Goal: Find specific page/section: Find specific page/section

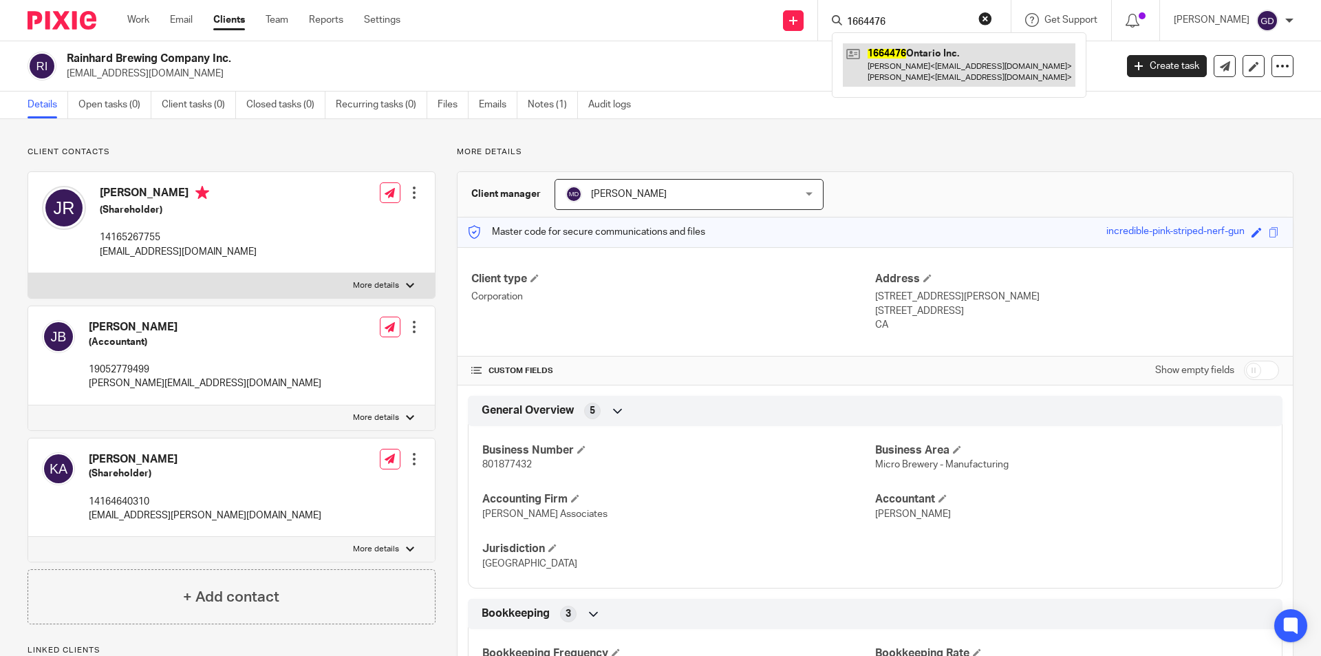
type input "1664476"
click at [921, 63] on link at bounding box center [959, 64] width 233 height 43
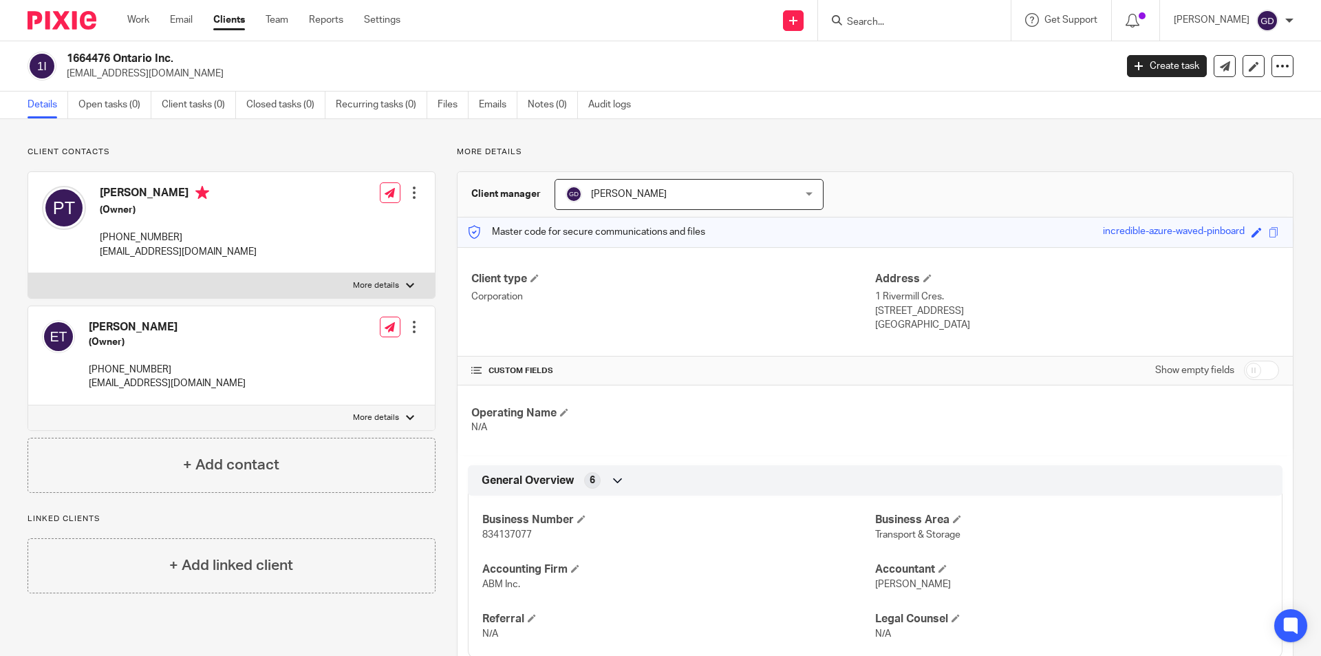
click at [877, 21] on input "Search" at bounding box center [908, 23] width 124 height 12
type input "168"
click at [916, 56] on link at bounding box center [959, 59] width 233 height 32
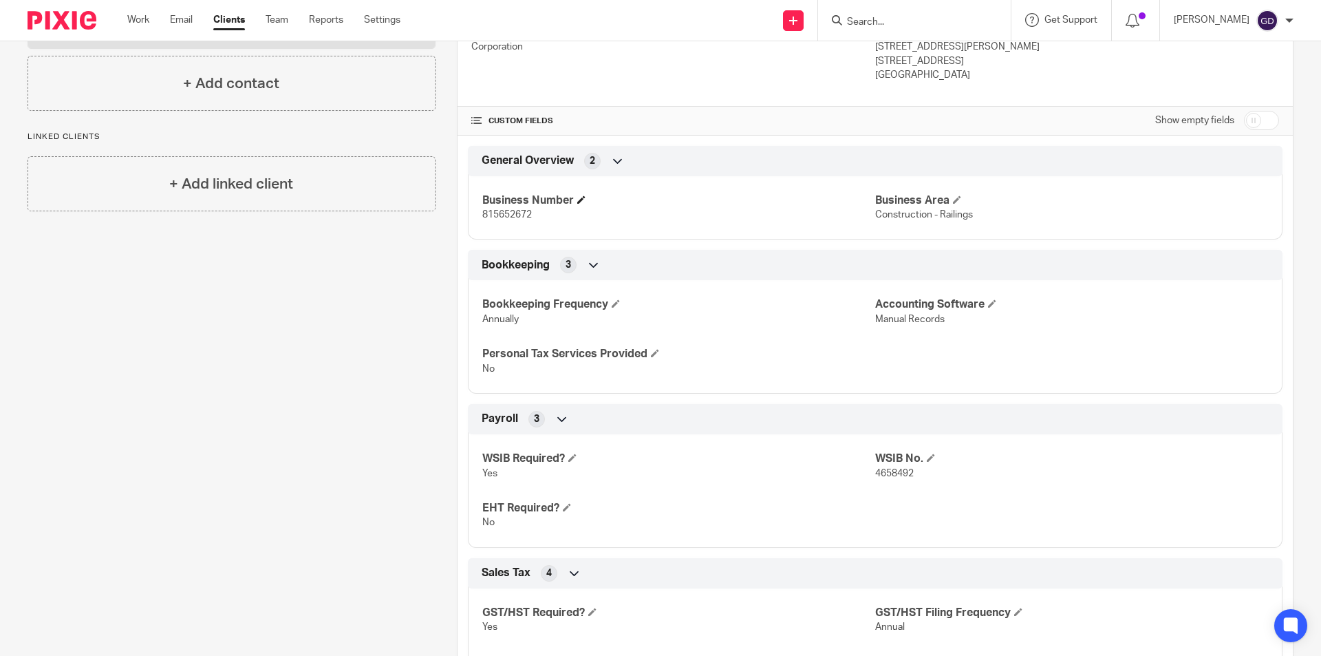
scroll to position [94, 0]
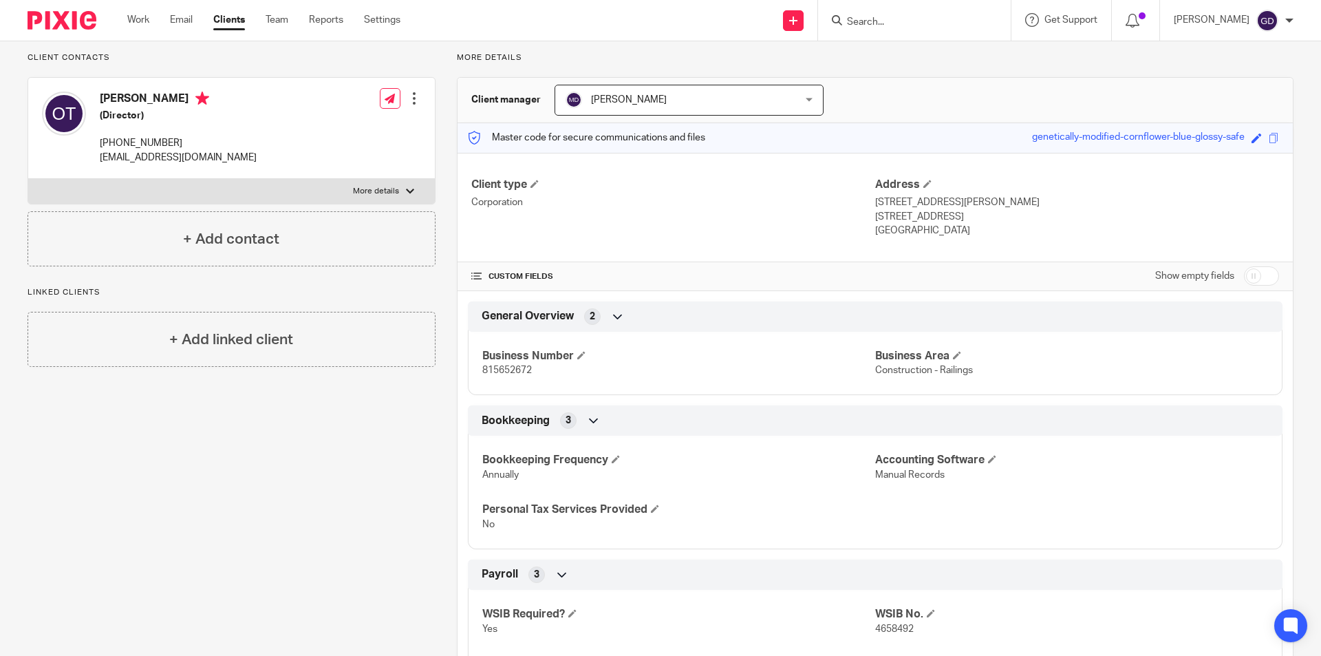
click at [875, 18] on input "Search" at bounding box center [908, 23] width 124 height 12
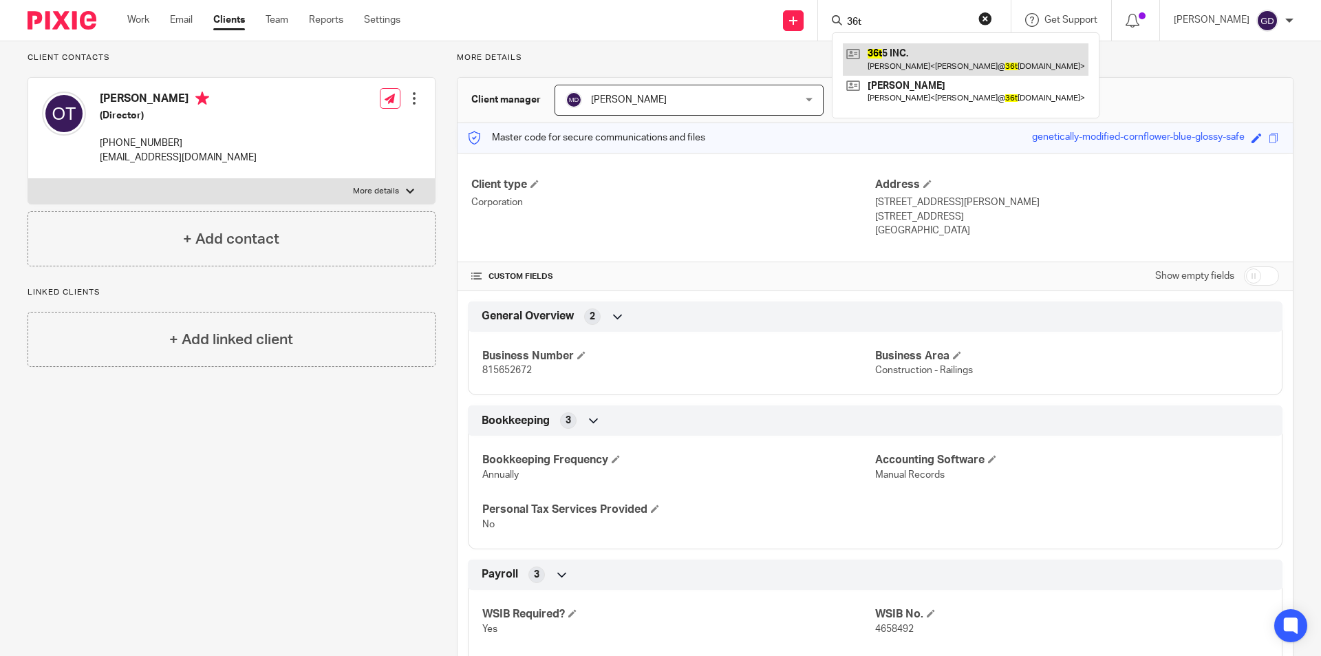
type input "36t"
click at [917, 64] on link at bounding box center [966, 59] width 246 height 32
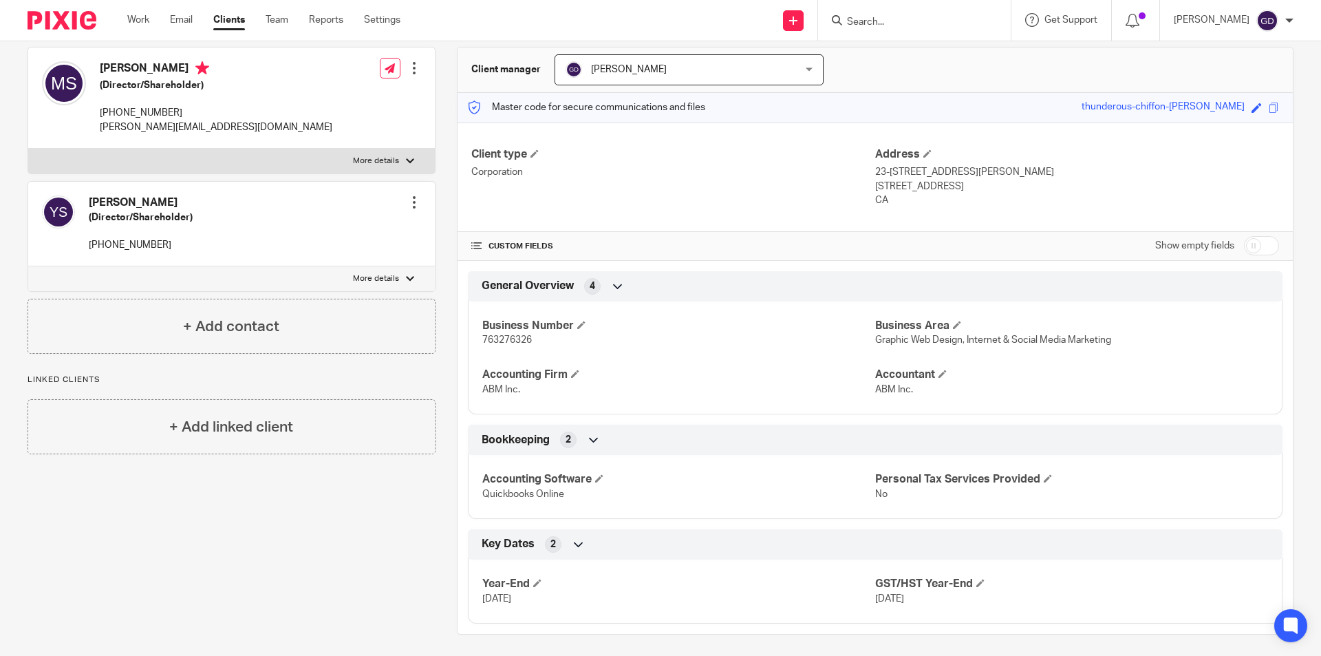
scroll to position [131, 0]
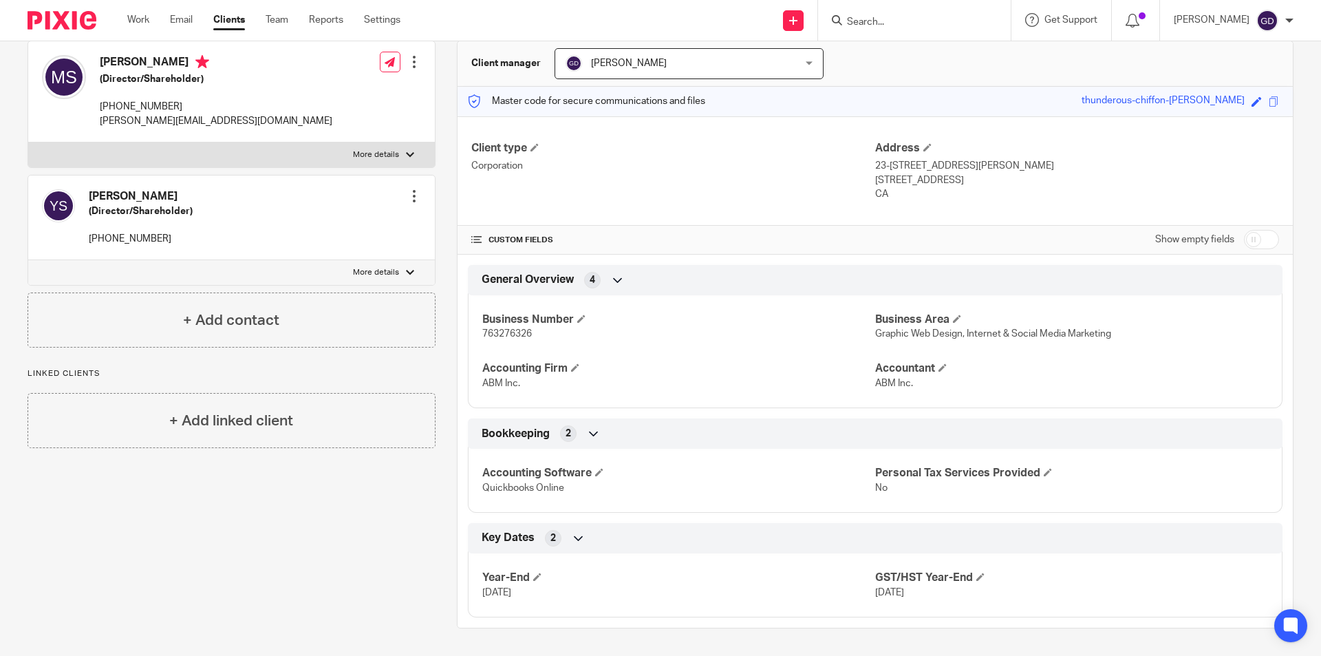
click at [878, 21] on input "Search" at bounding box center [908, 23] width 124 height 12
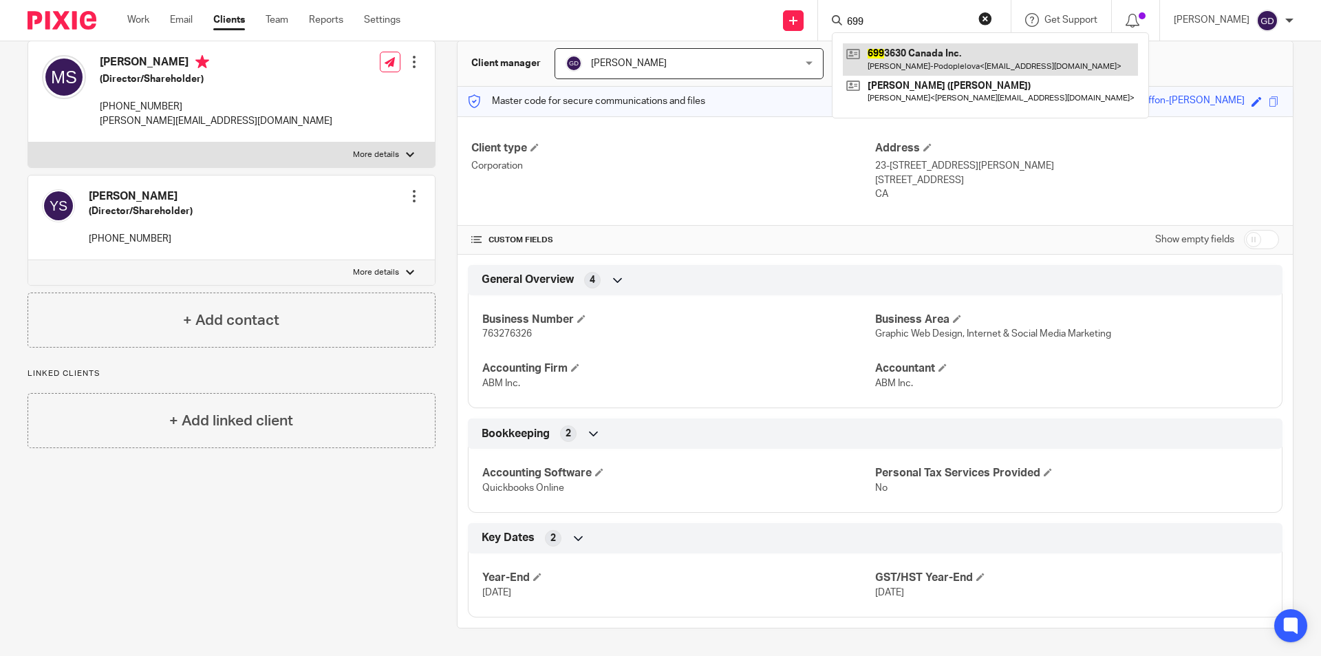
type input "699"
click at [909, 58] on link at bounding box center [990, 59] width 295 height 32
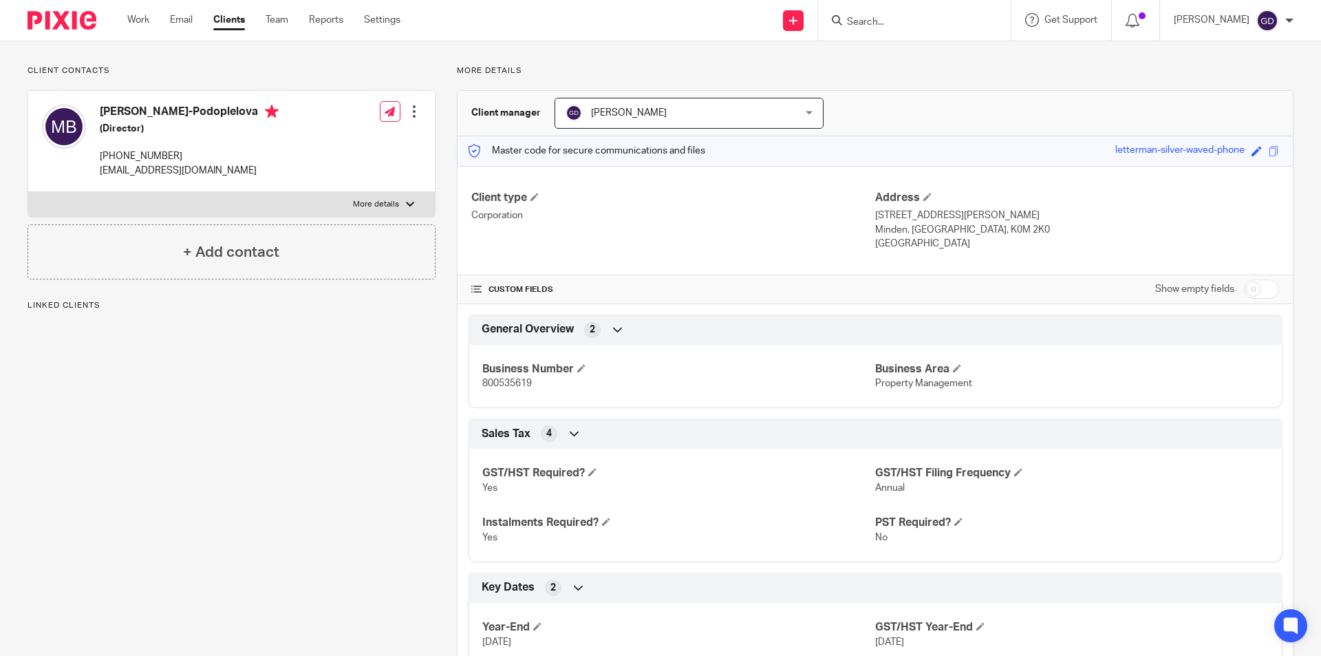
scroll to position [131, 0]
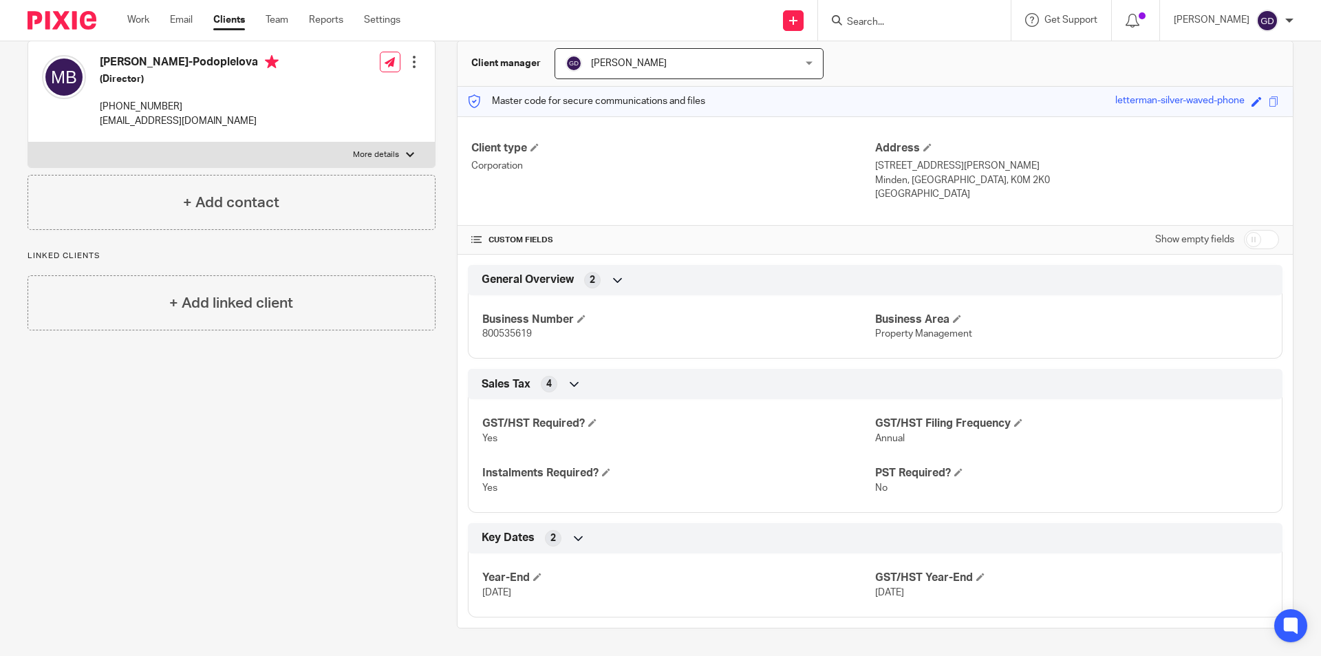
click at [885, 14] on form at bounding box center [919, 20] width 147 height 17
click at [884, 20] on input "Search" at bounding box center [908, 23] width 124 height 12
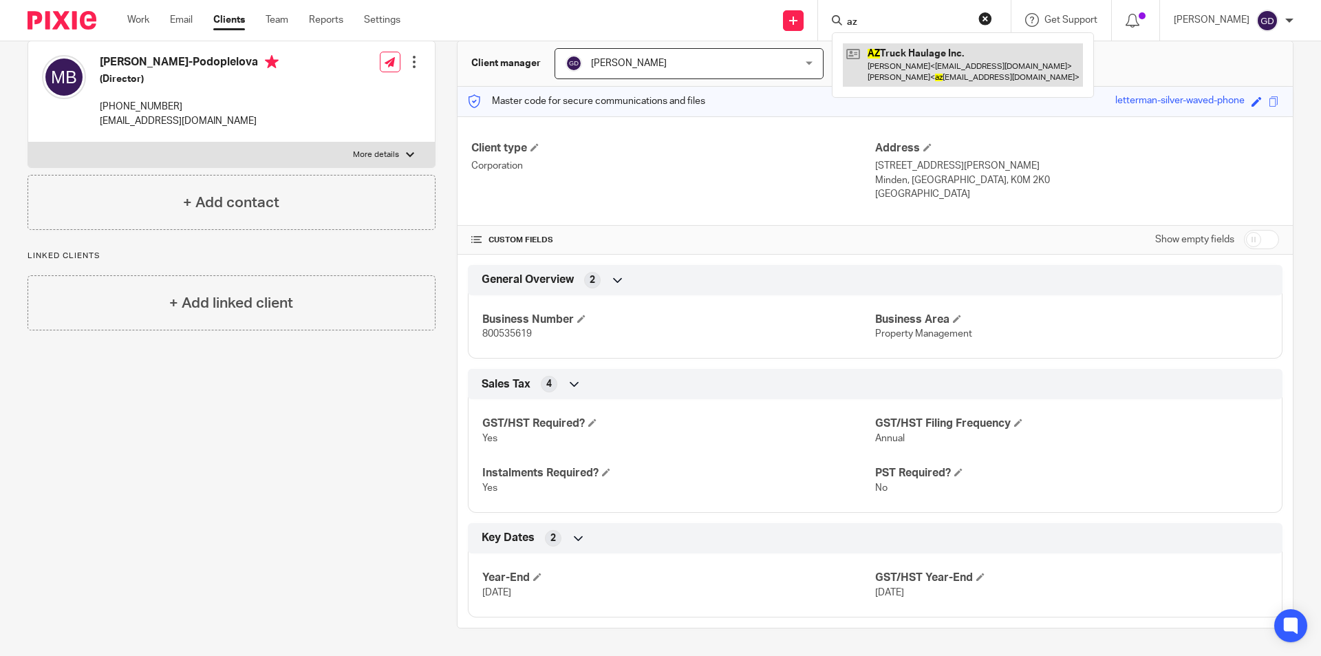
type input "az"
click at [947, 65] on link at bounding box center [963, 64] width 240 height 43
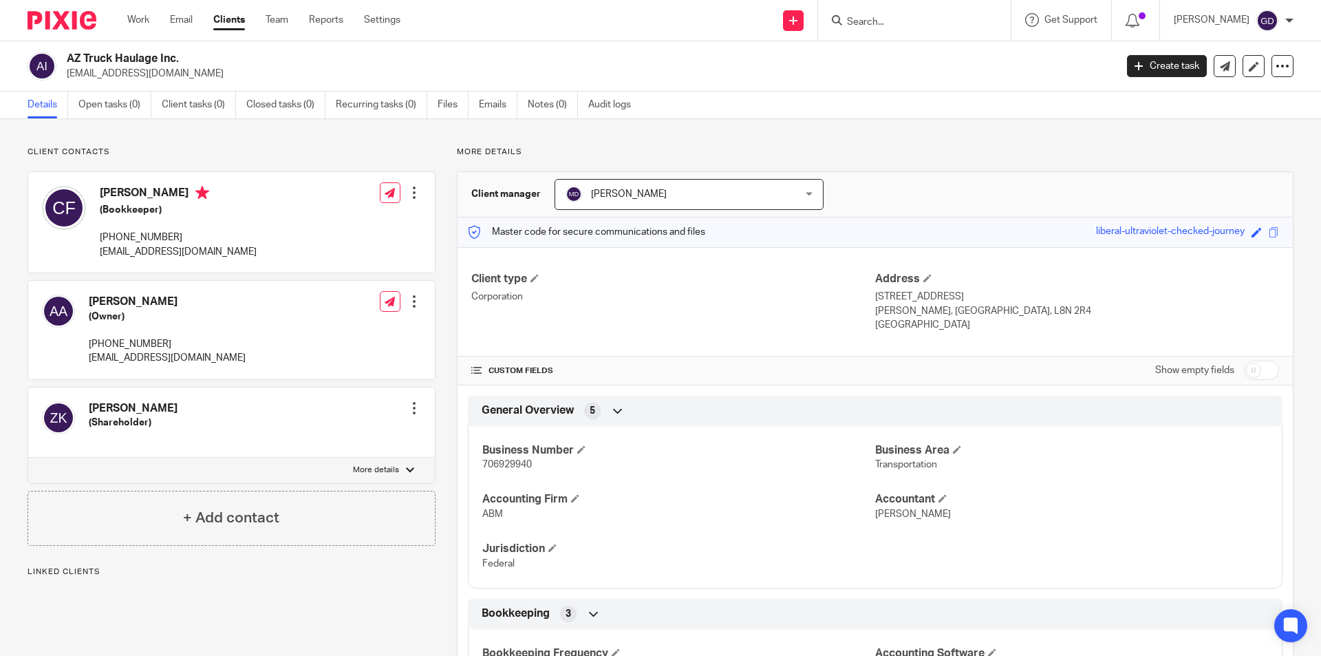
scroll to position [537, 0]
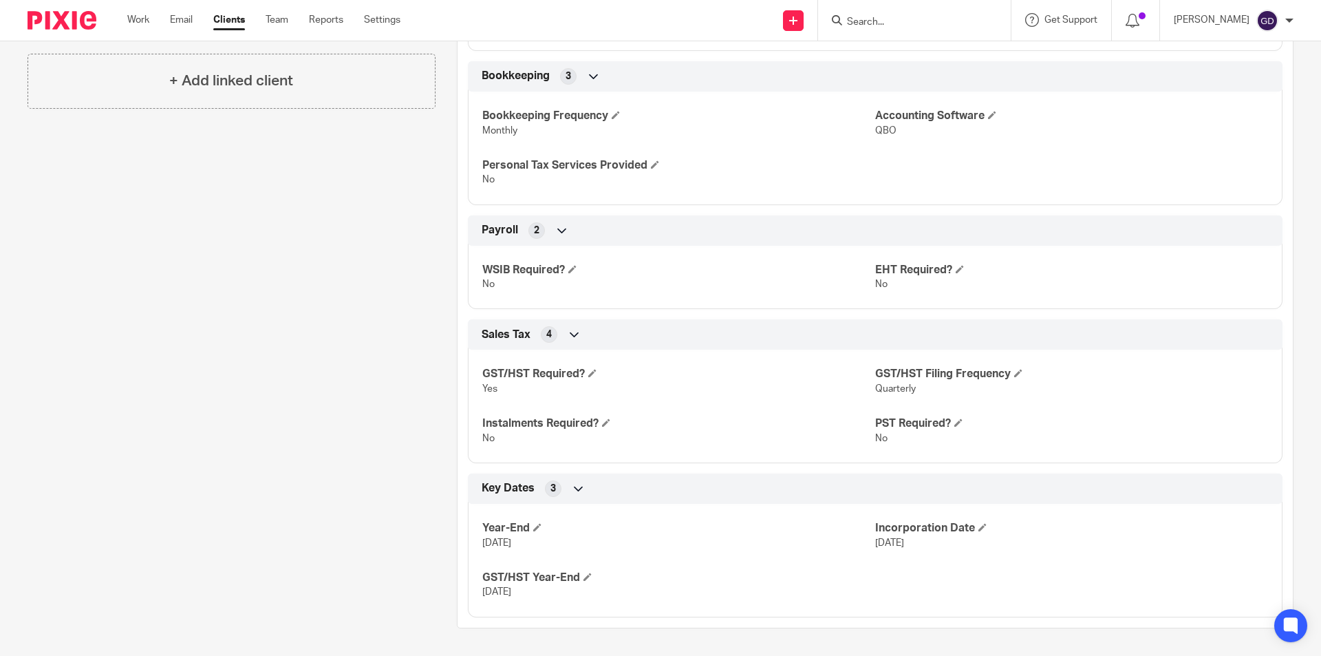
click at [870, 19] on input "Search" at bounding box center [908, 23] width 124 height 12
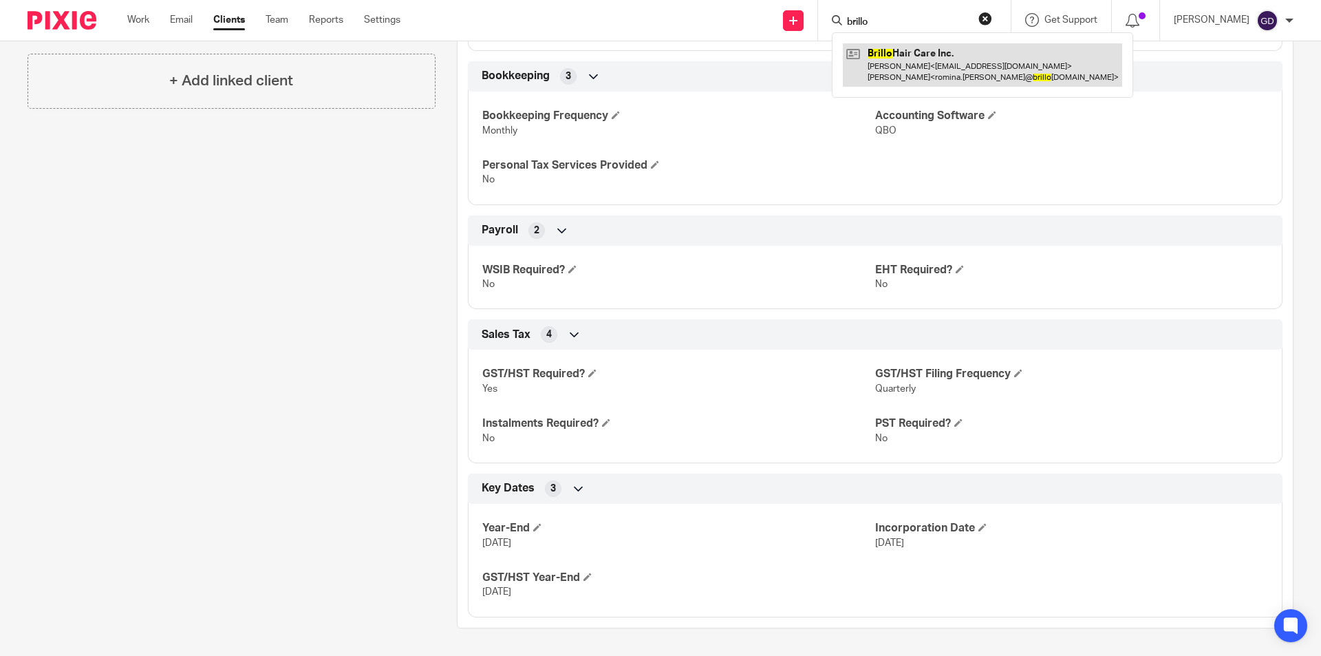
type input "brillo"
click at [917, 73] on link at bounding box center [982, 64] width 279 height 43
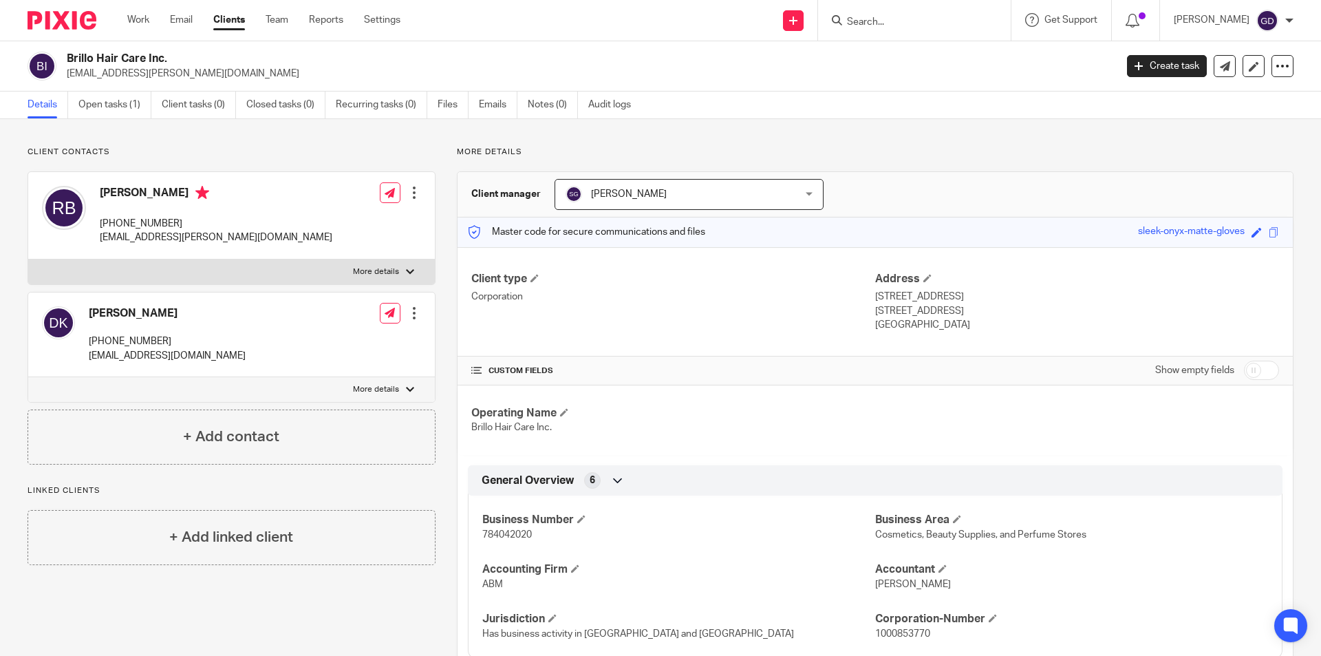
click at [884, 14] on form at bounding box center [919, 20] width 147 height 17
click at [877, 23] on input "Search" at bounding box center [908, 23] width 124 height 12
type input "oliva"
click at [919, 58] on link at bounding box center [959, 59] width 233 height 32
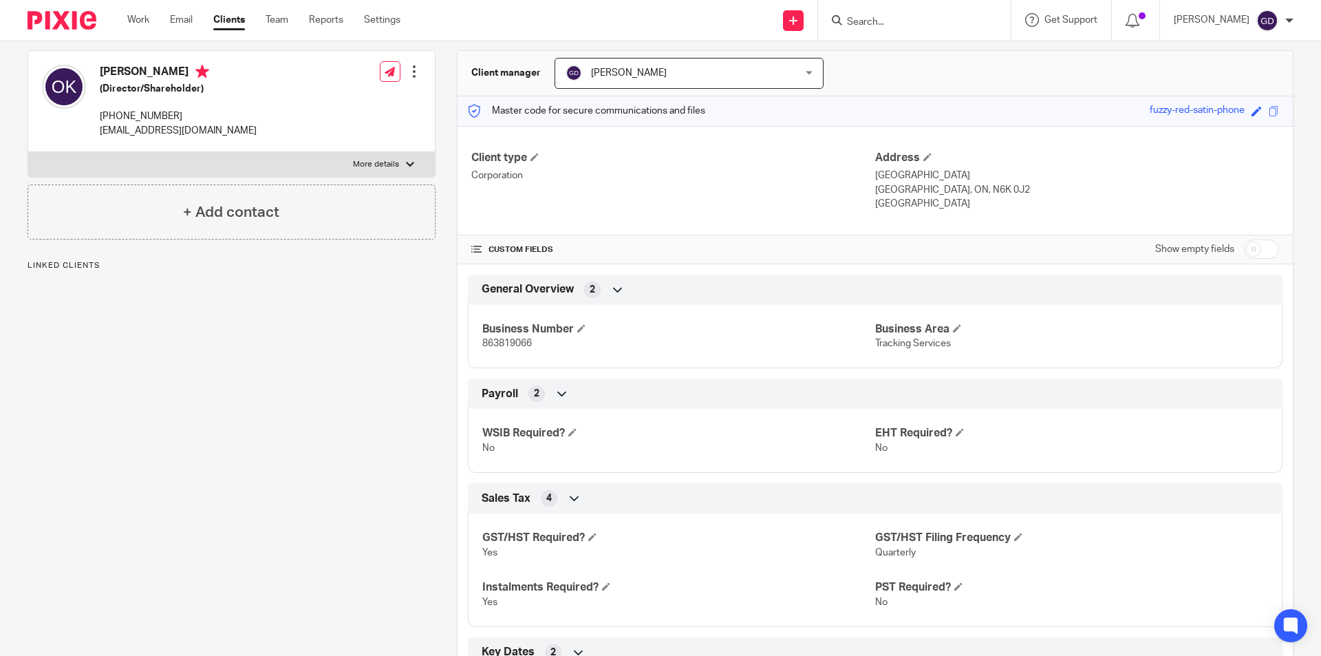
scroll to position [235, 0]
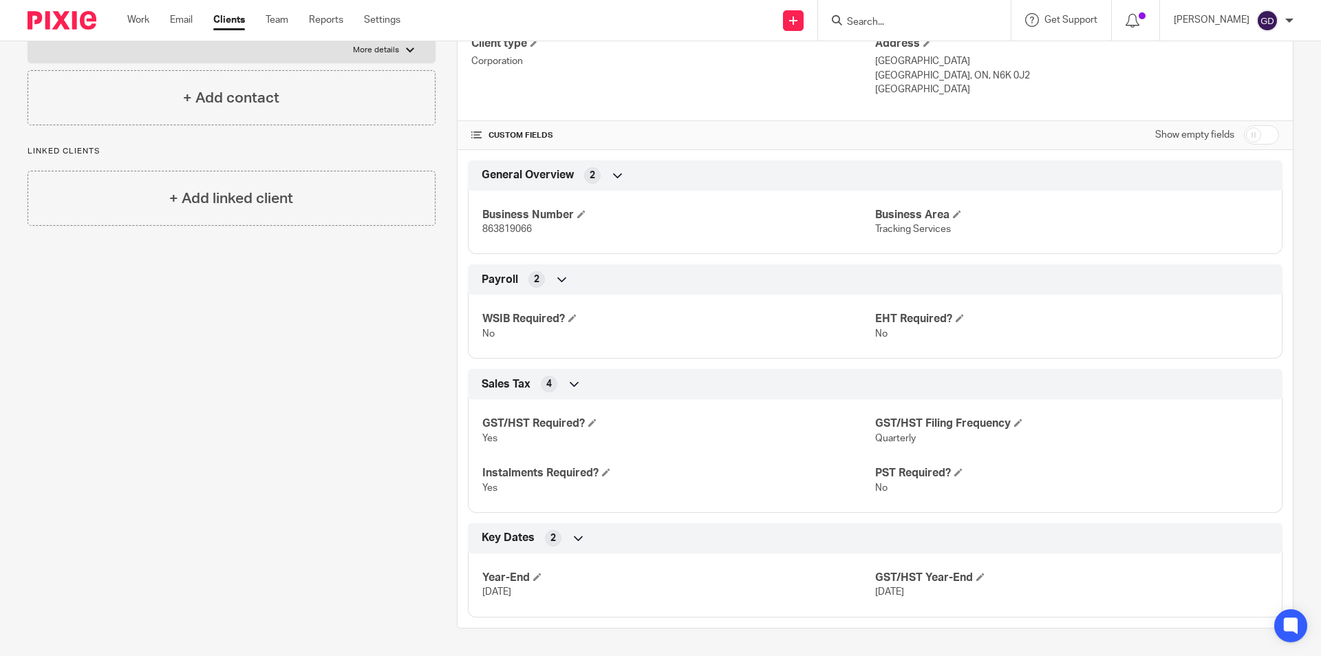
click at [894, 19] on input "Search" at bounding box center [908, 23] width 124 height 12
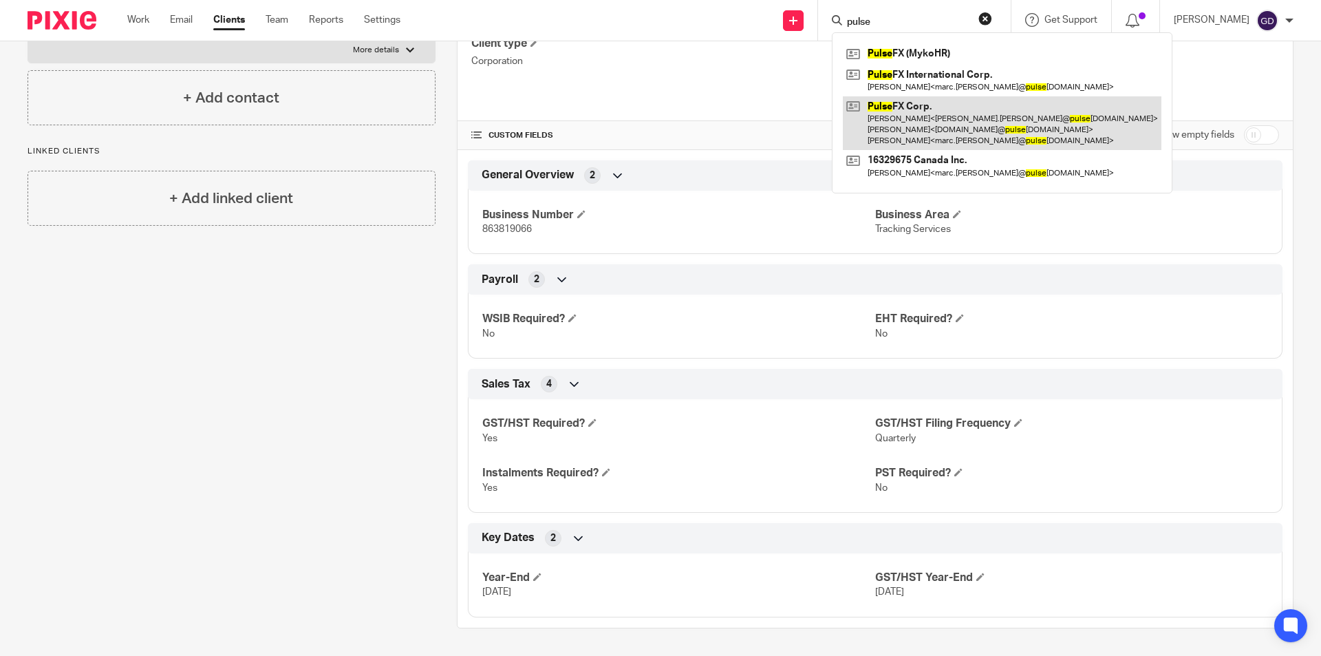
type input "pulse"
click at [929, 116] on link at bounding box center [1002, 123] width 319 height 54
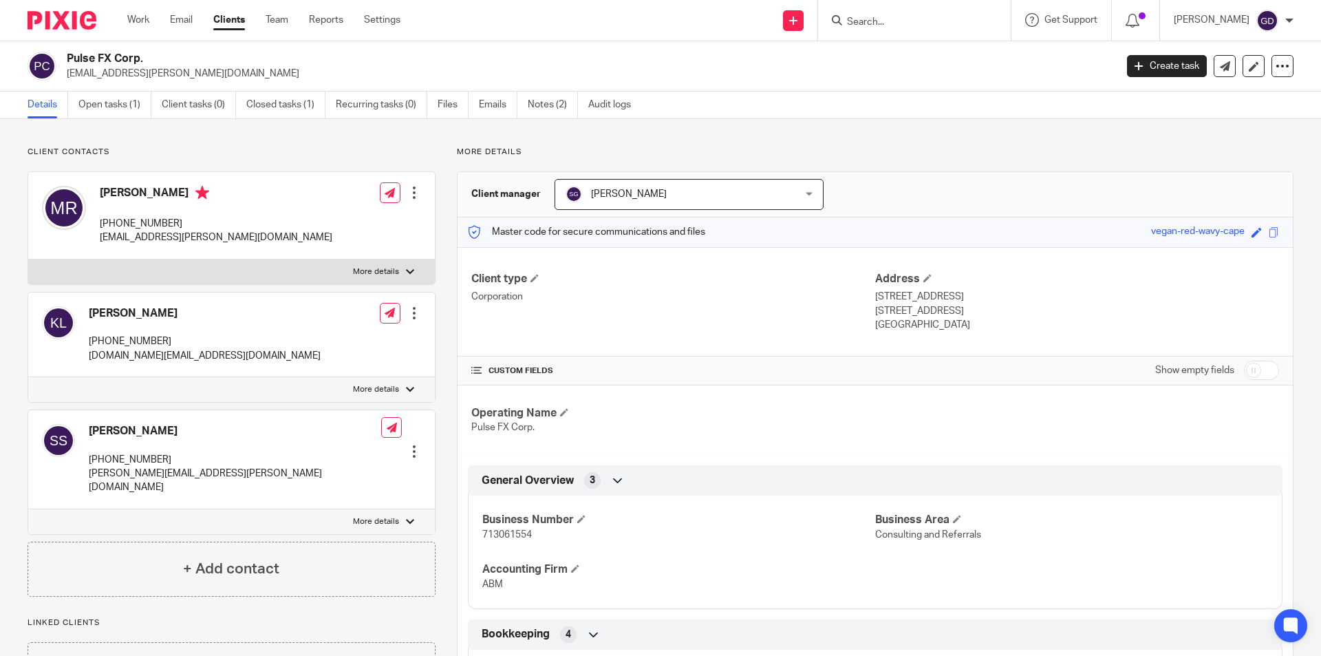
click at [893, 23] on input "Search" at bounding box center [908, 23] width 124 height 12
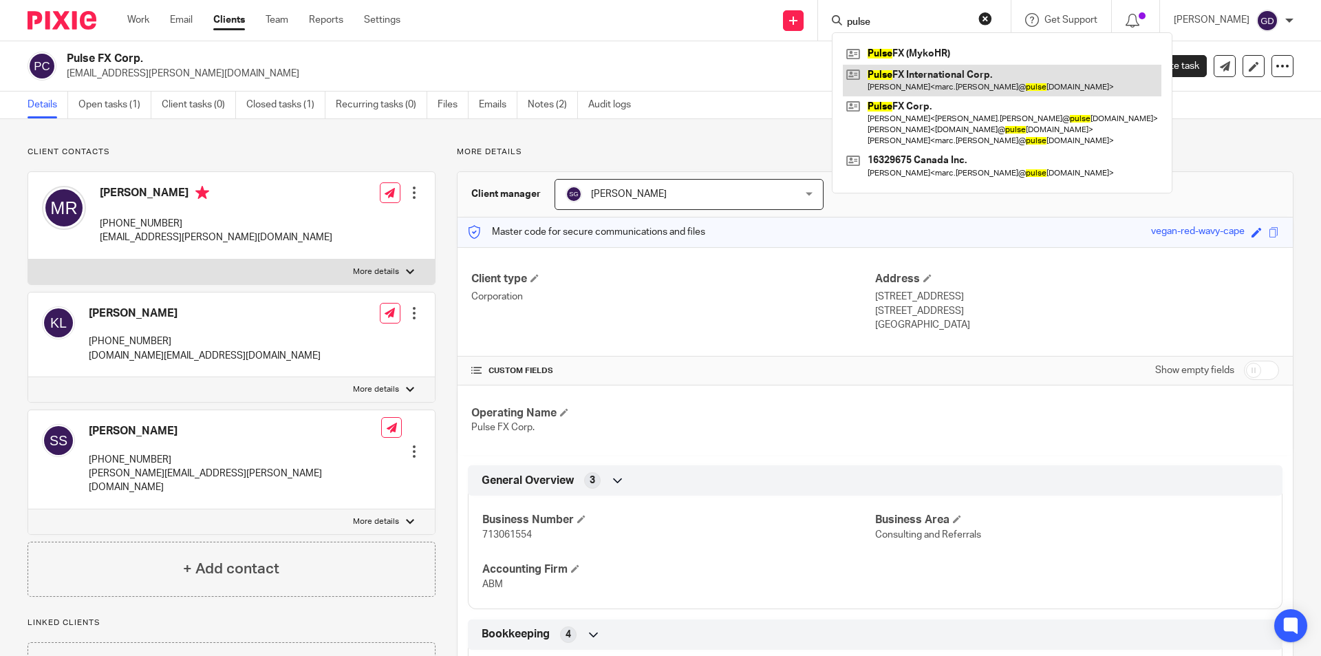
type input "pulse"
click at [917, 76] on link at bounding box center [1002, 81] width 319 height 32
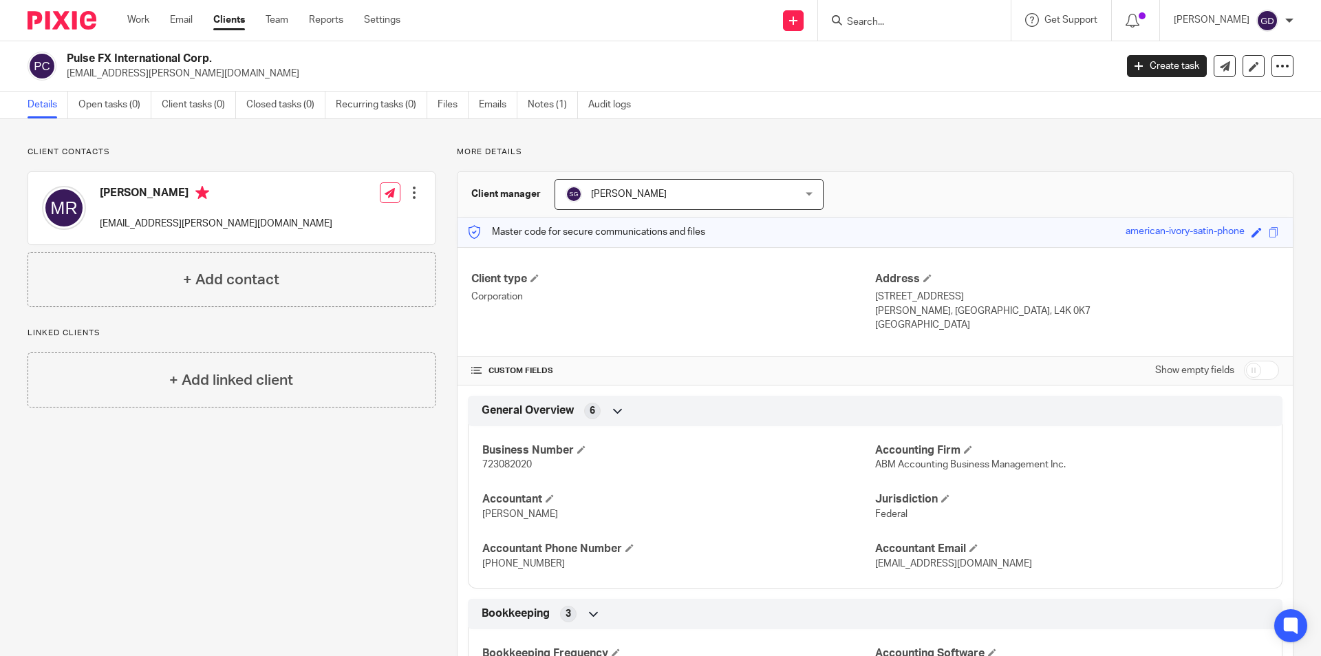
click at [884, 13] on form at bounding box center [919, 20] width 147 height 17
click at [873, 17] on input "Search" at bounding box center [908, 23] width 124 height 12
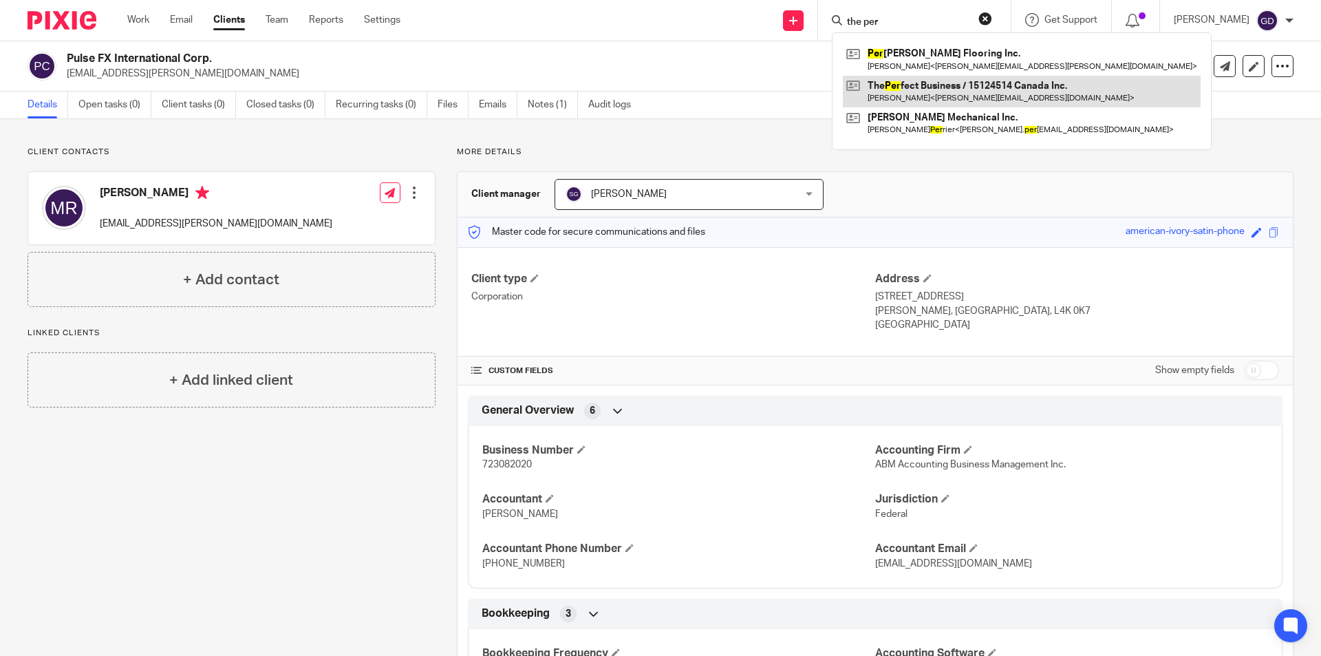
type input "the per"
click at [930, 88] on link at bounding box center [1022, 92] width 358 height 32
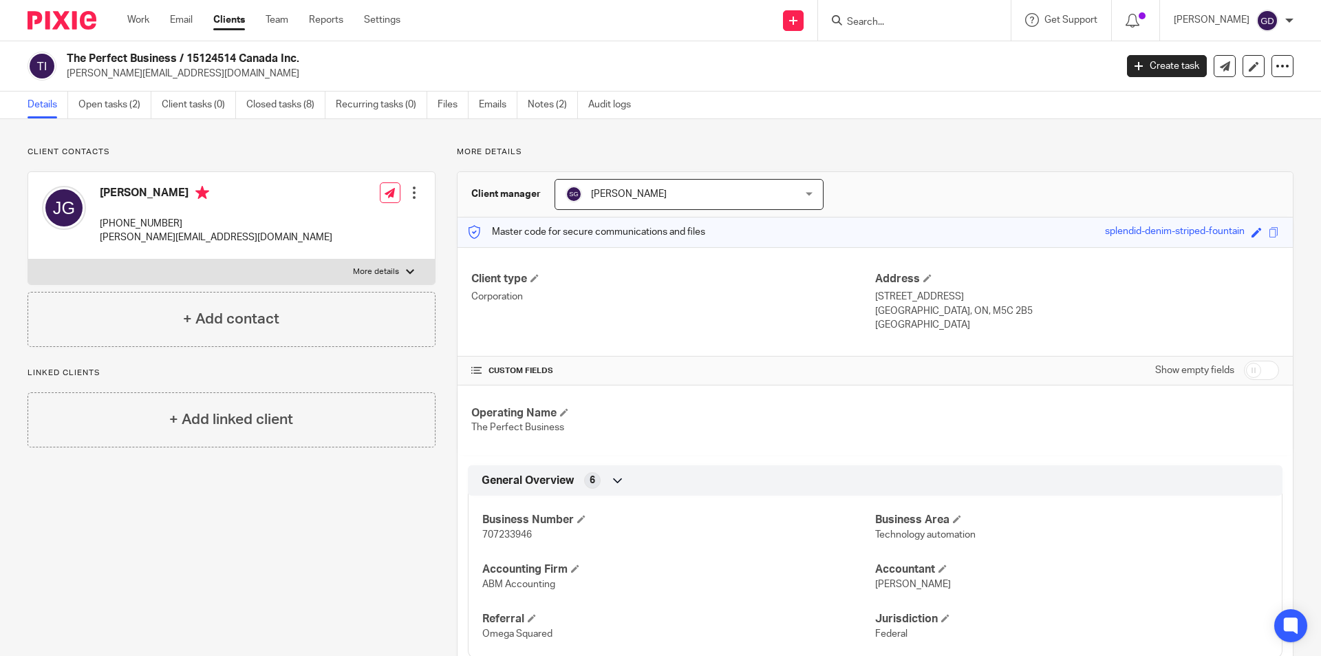
click at [886, 17] on input "Search" at bounding box center [908, 23] width 124 height 12
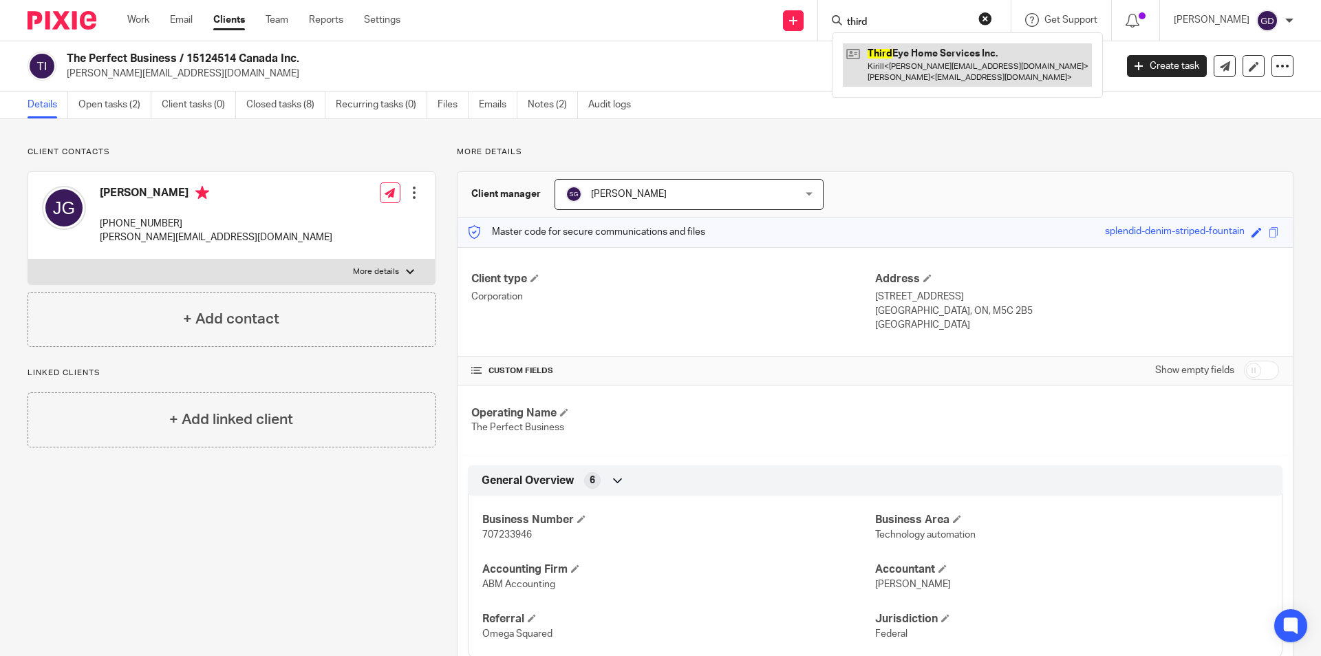
type input "third"
click at [925, 59] on link at bounding box center [967, 64] width 249 height 43
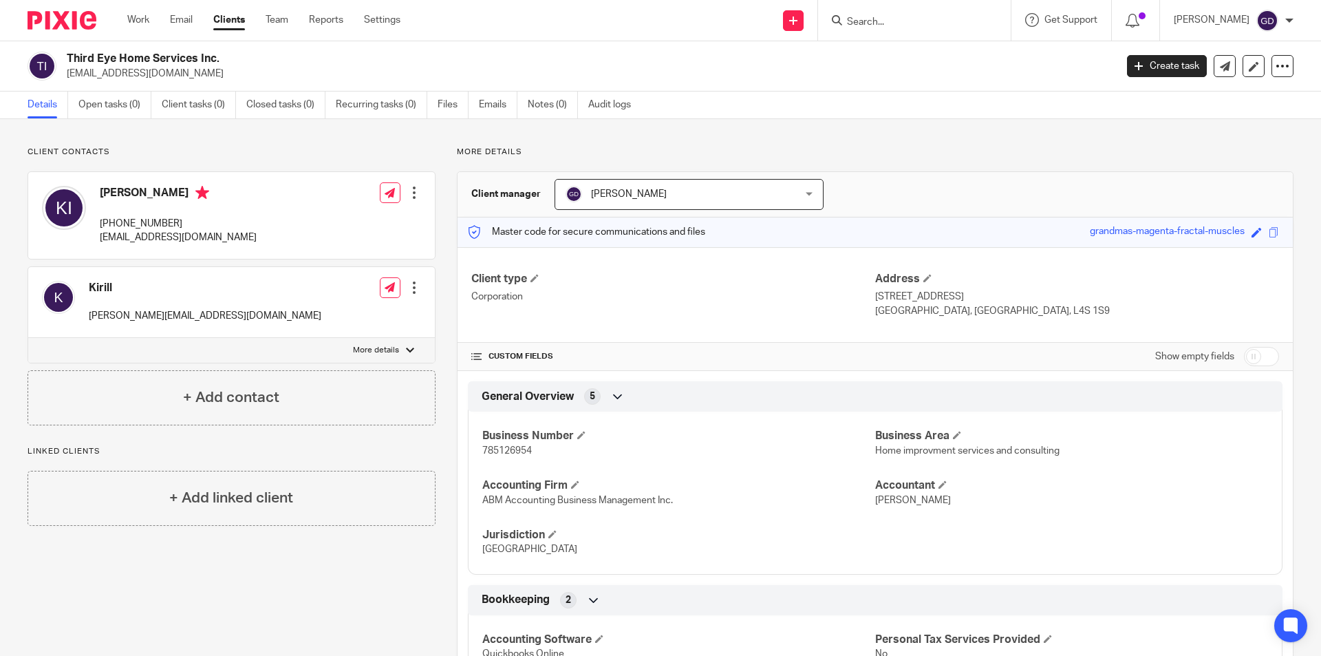
click at [888, 20] on input "Search" at bounding box center [908, 23] width 124 height 12
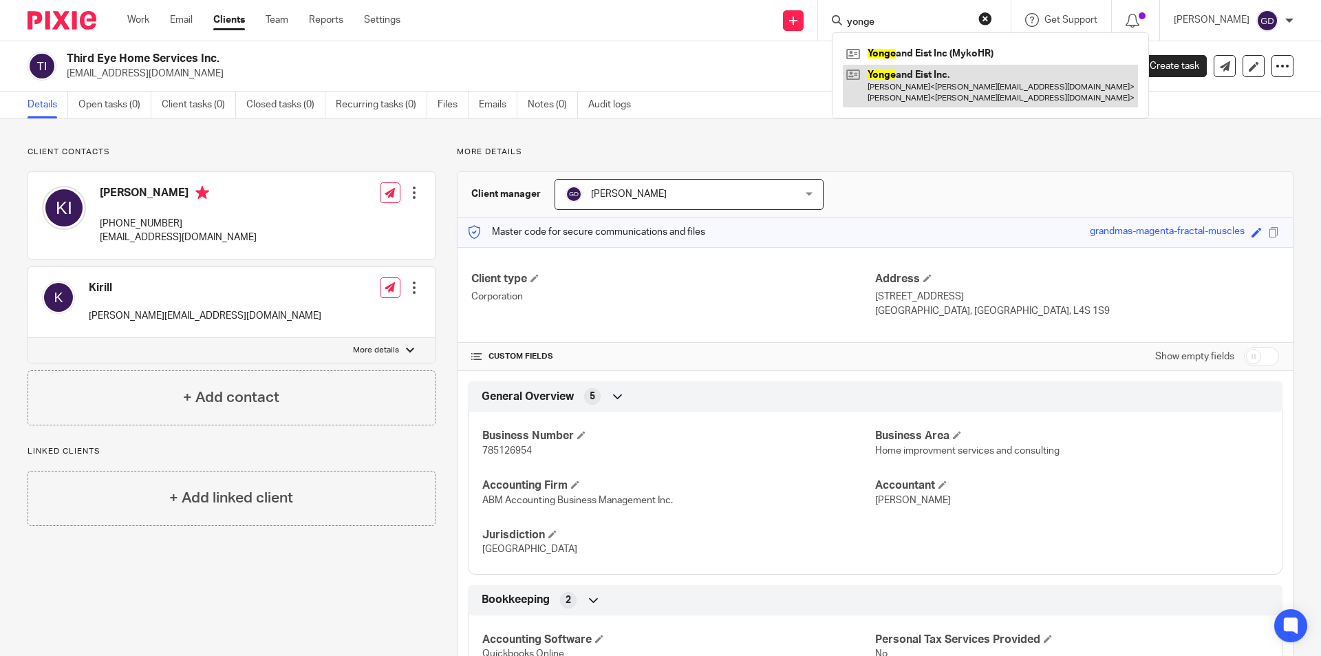
type input "yonge"
click at [899, 74] on link at bounding box center [990, 86] width 295 height 43
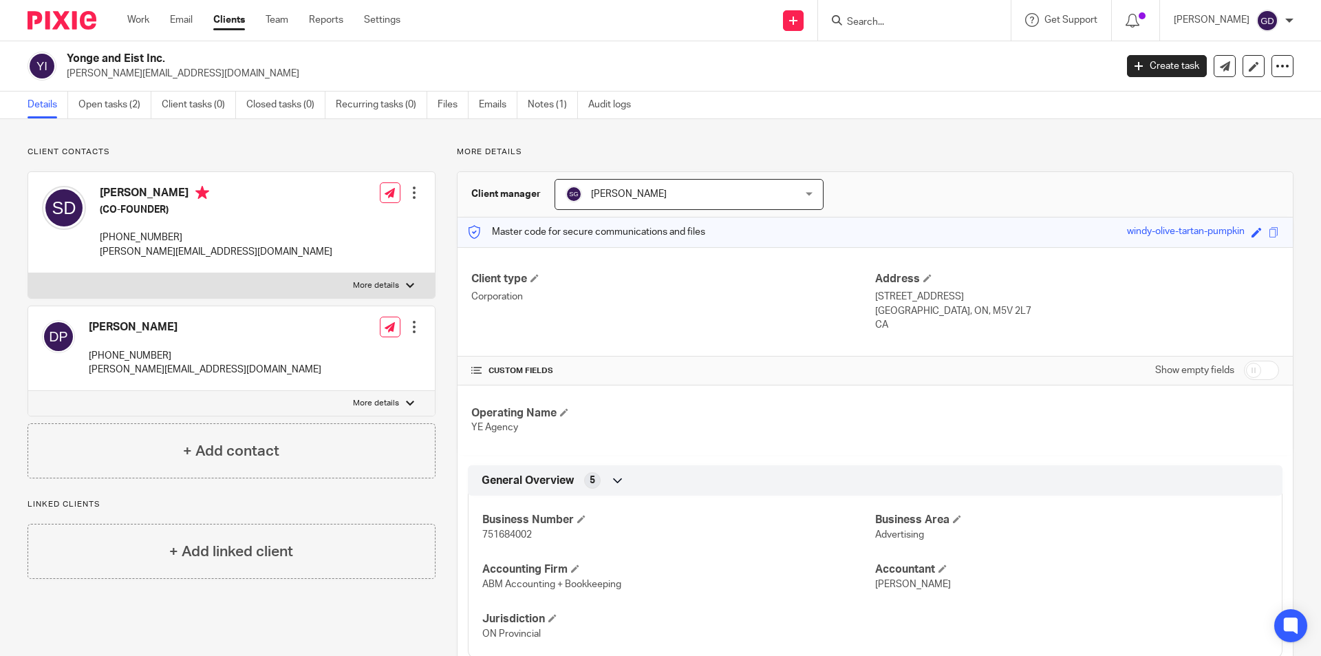
click at [883, 21] on input "Search" at bounding box center [908, 23] width 124 height 12
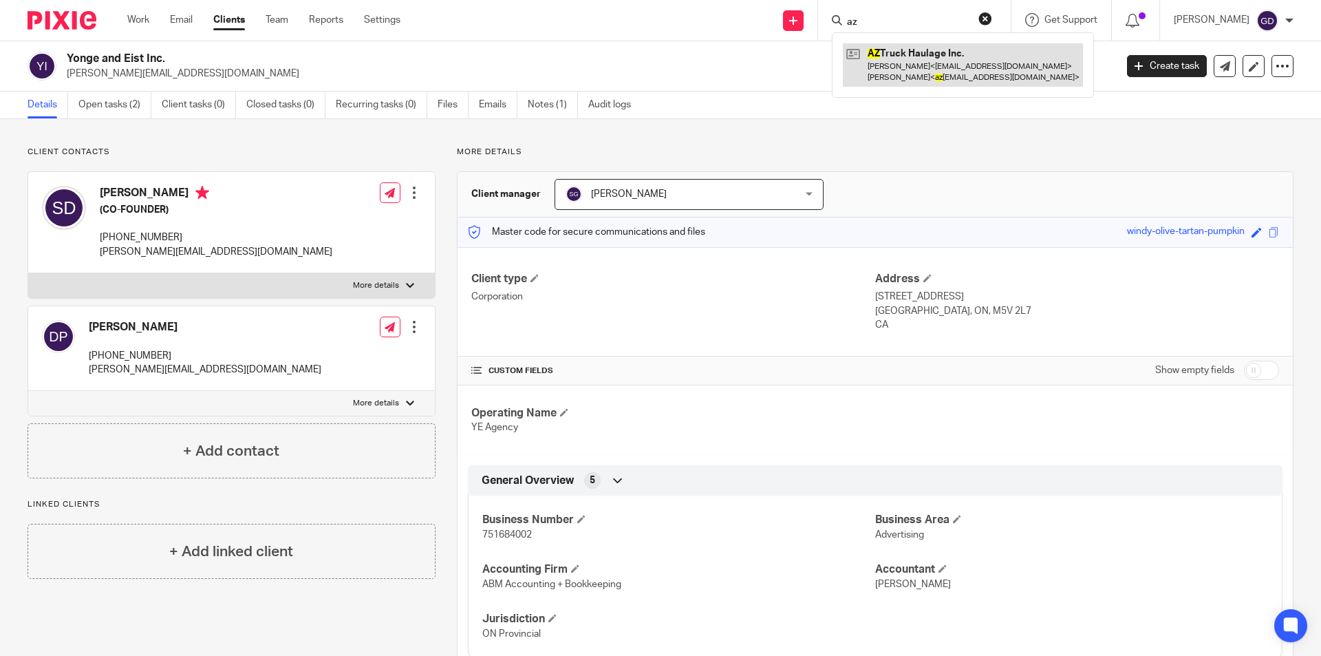
type input "az"
click at [917, 66] on link at bounding box center [963, 64] width 240 height 43
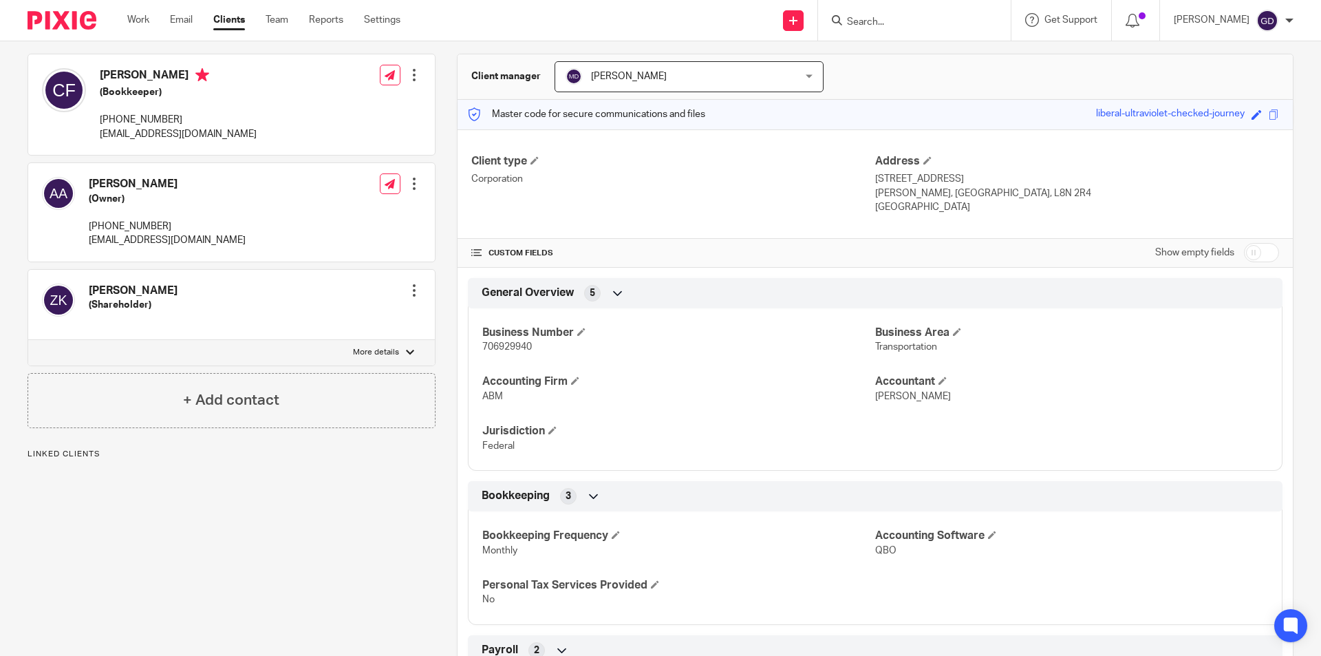
scroll to position [537, 0]
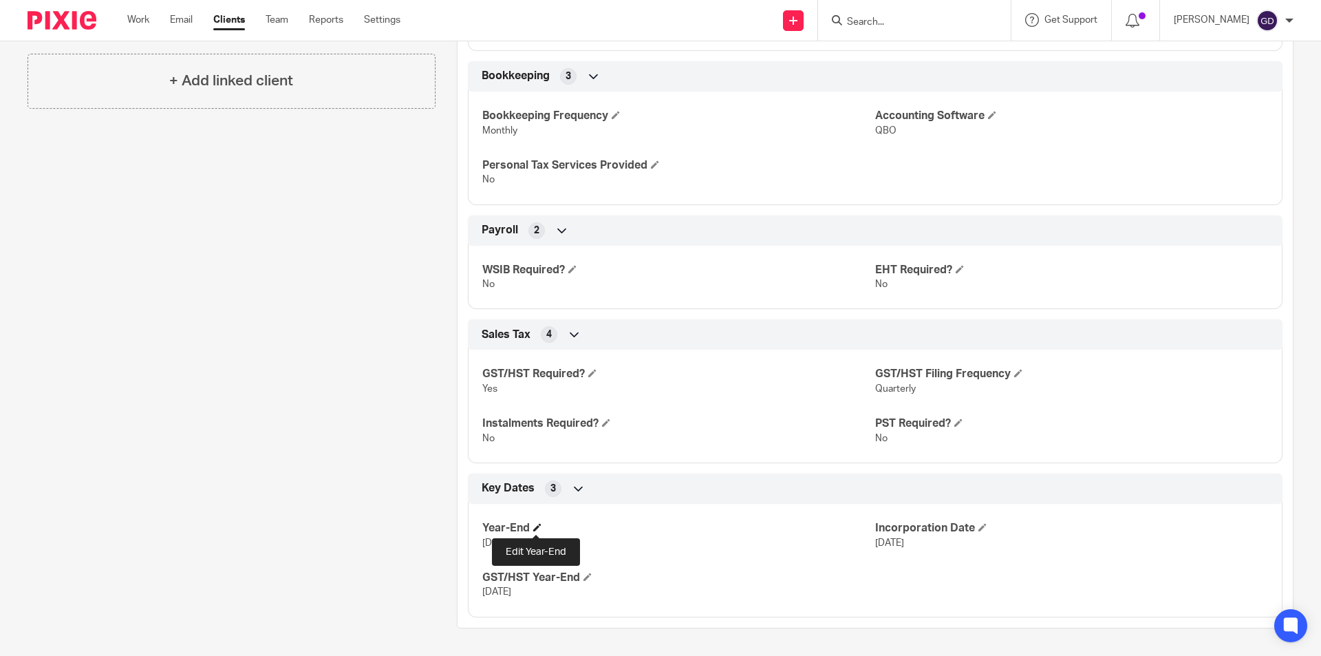
click at [534, 526] on span at bounding box center [537, 527] width 8 height 8
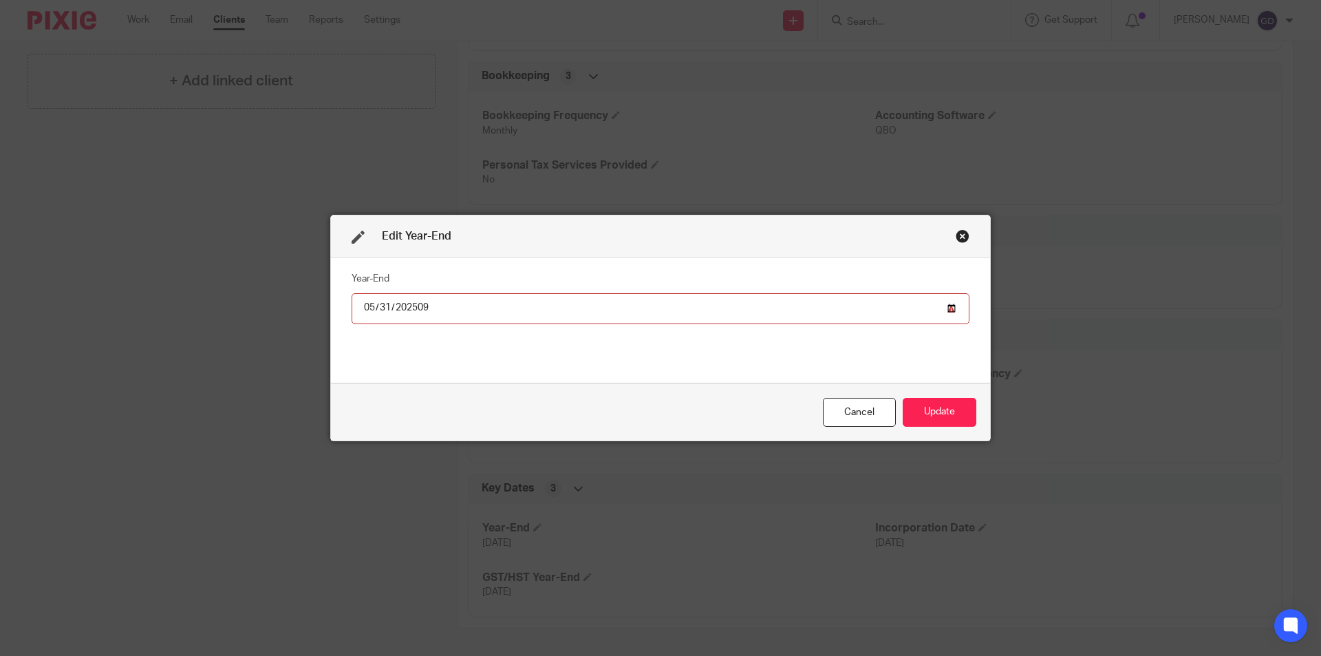
type input "202509-03-31"
click at [374, 308] on input "202509-03-01" at bounding box center [661, 308] width 618 height 31
type input "2025-03-01"
type input "2025-09-30"
click at [928, 416] on button "Update" at bounding box center [940, 413] width 74 height 30
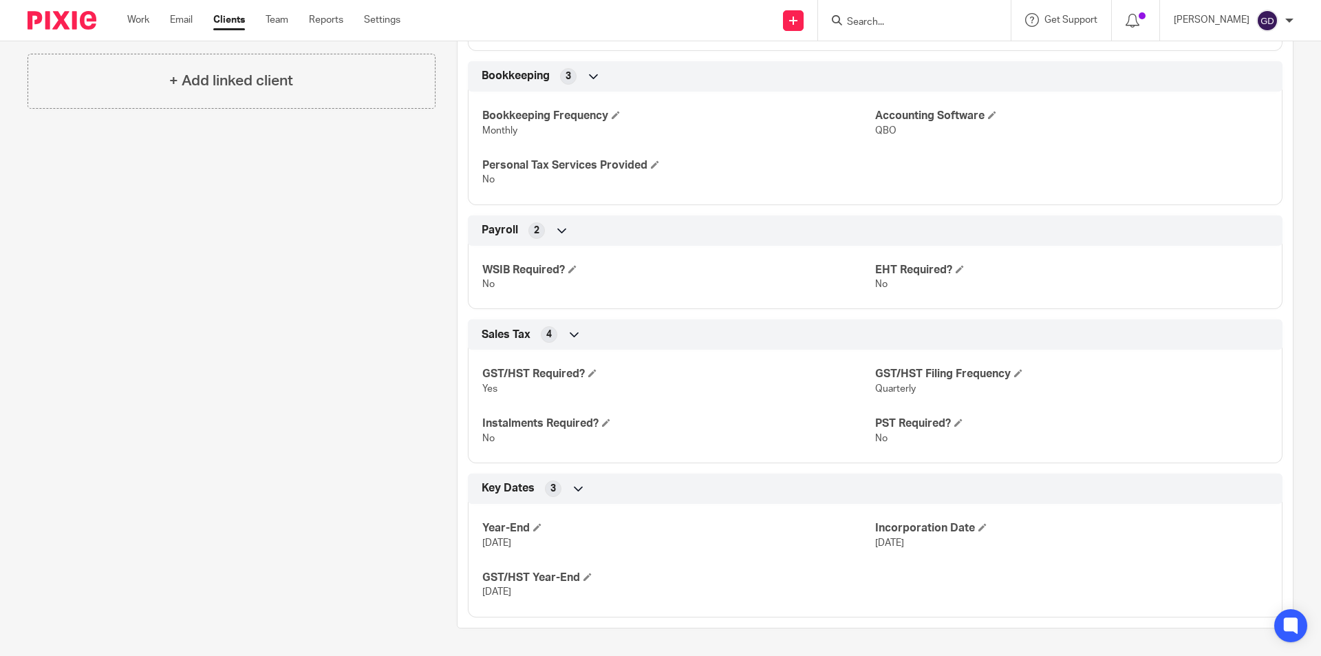
click at [880, 18] on input "Search" at bounding box center [908, 23] width 124 height 12
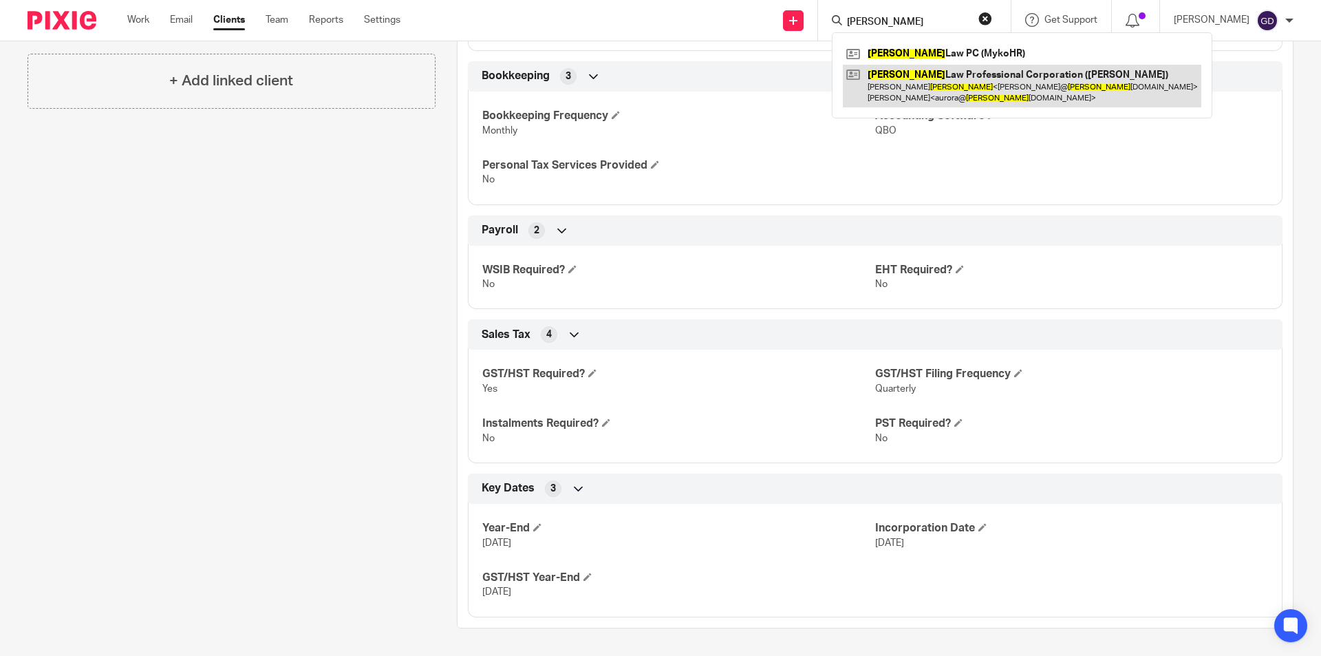
type input "conron"
click at [932, 80] on link at bounding box center [1022, 86] width 359 height 43
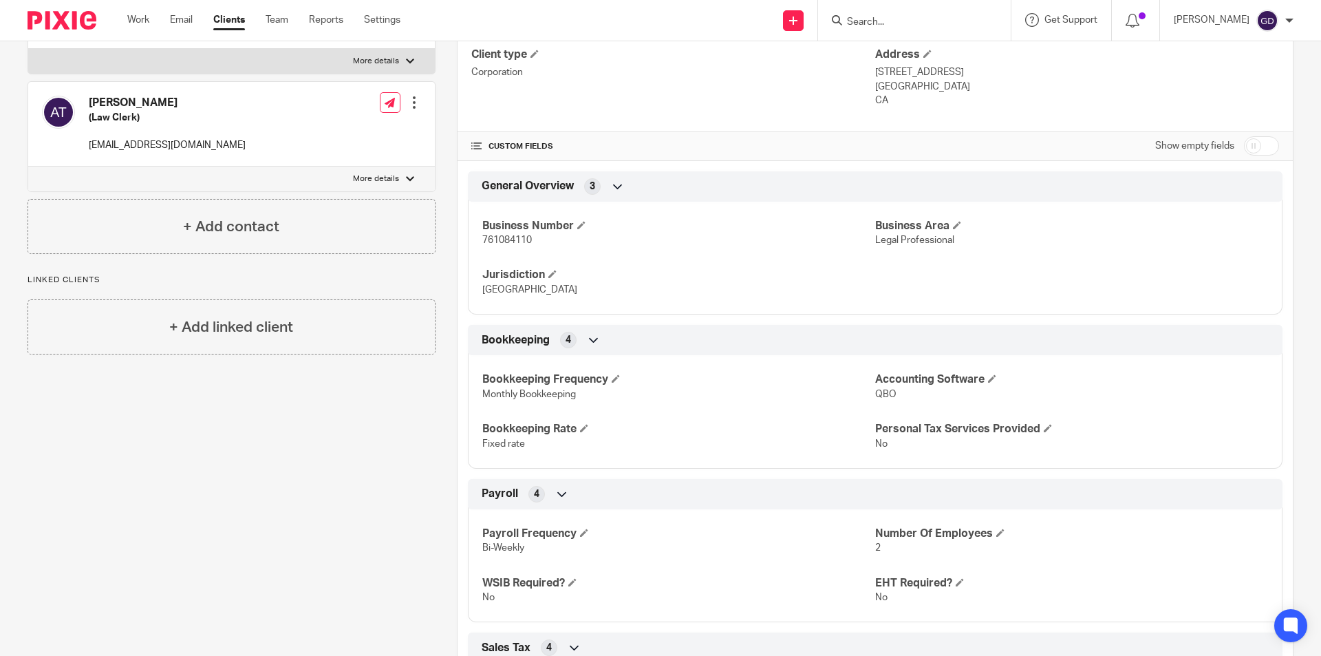
scroll to position [193, 0]
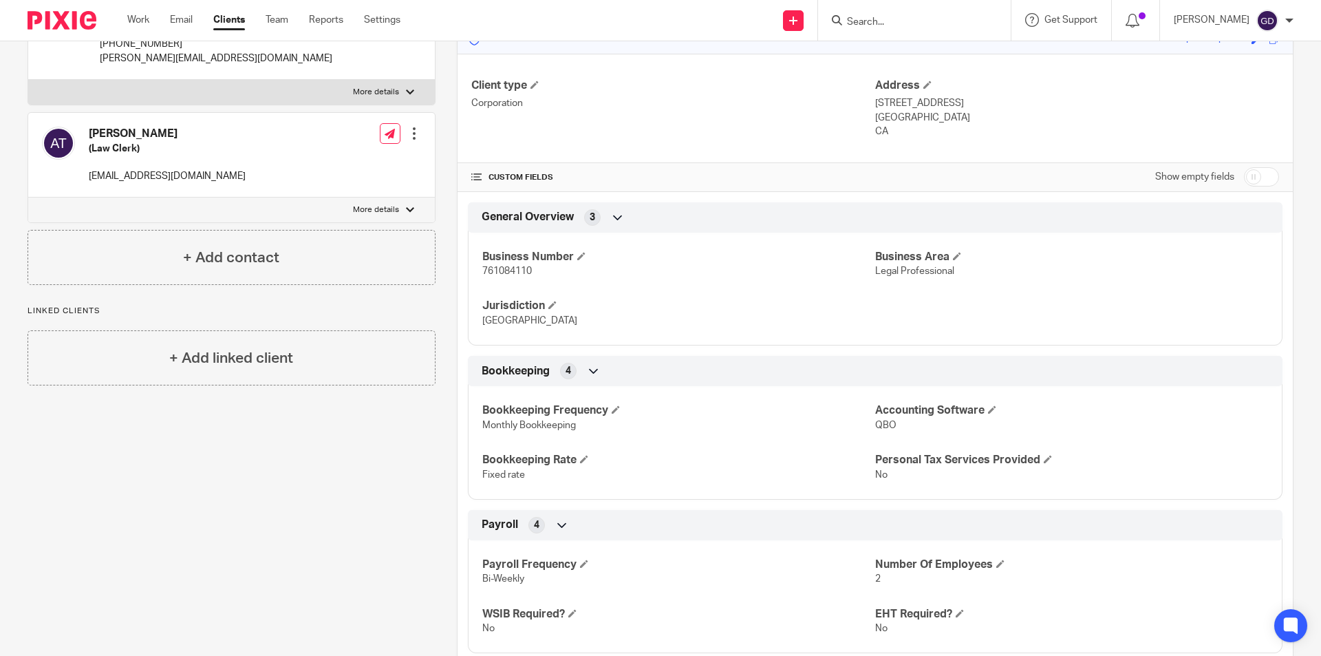
click at [1244, 177] on input "checkbox" at bounding box center [1261, 176] width 35 height 19
checkbox input "true"
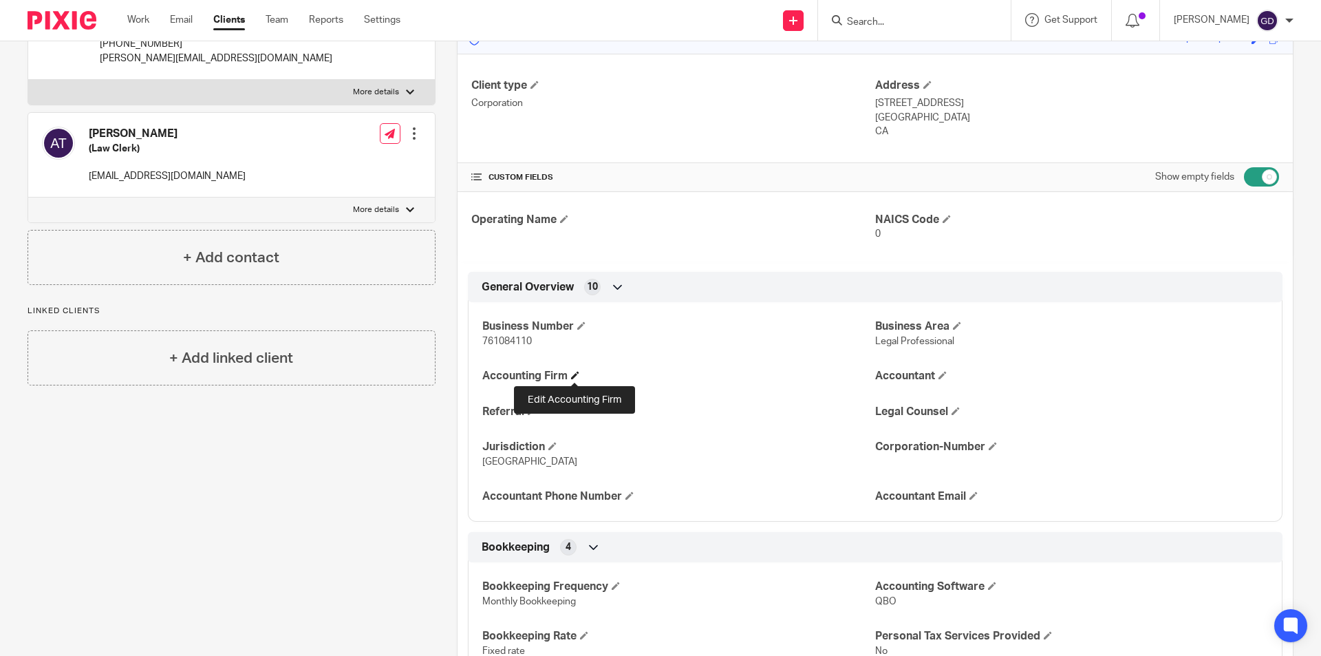
click at [573, 376] on span at bounding box center [575, 375] width 8 height 8
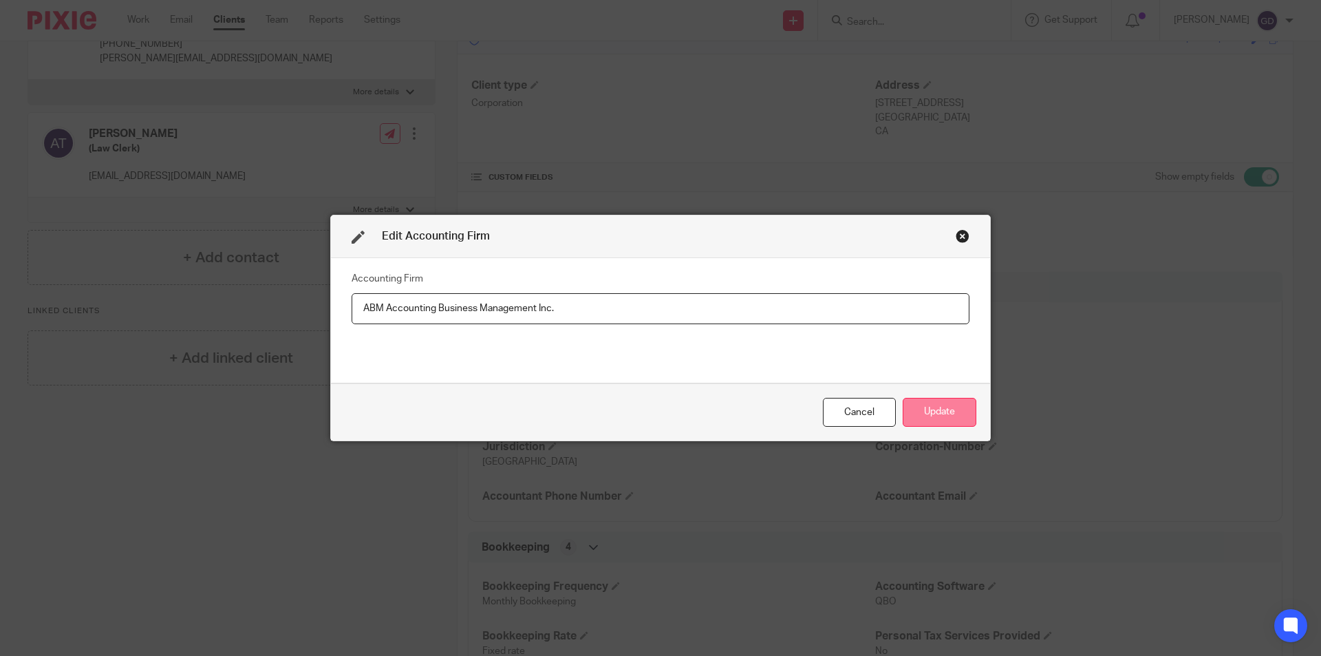
type input "ABM Accounting Business Management Inc."
click at [931, 409] on button "Update" at bounding box center [940, 413] width 74 height 30
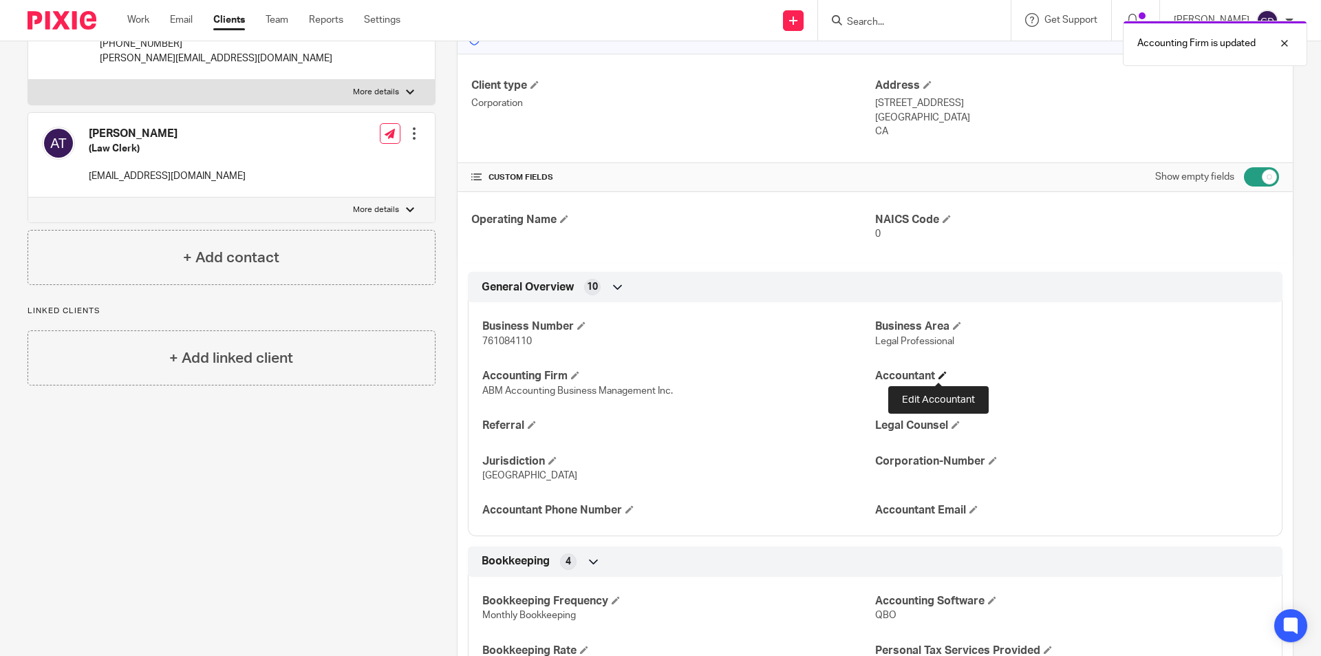
click at [939, 375] on span at bounding box center [943, 375] width 8 height 8
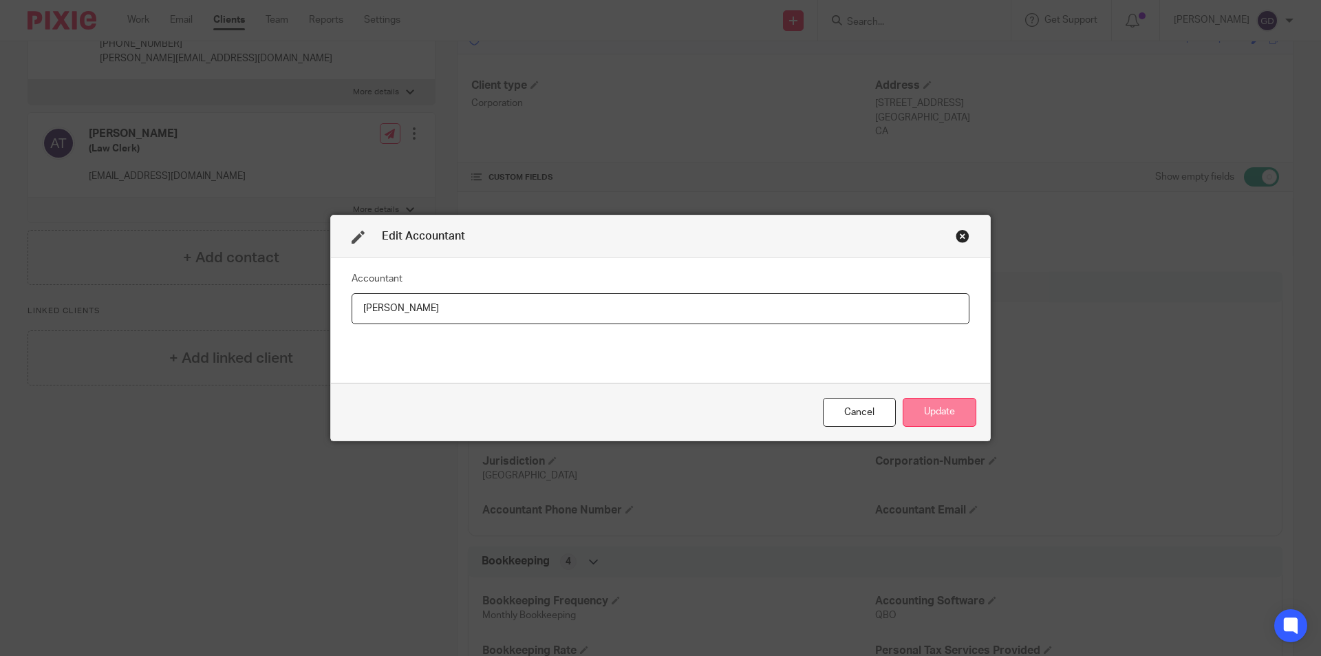
type input "[PERSON_NAME]"
click at [928, 409] on button "Update" at bounding box center [940, 413] width 74 height 30
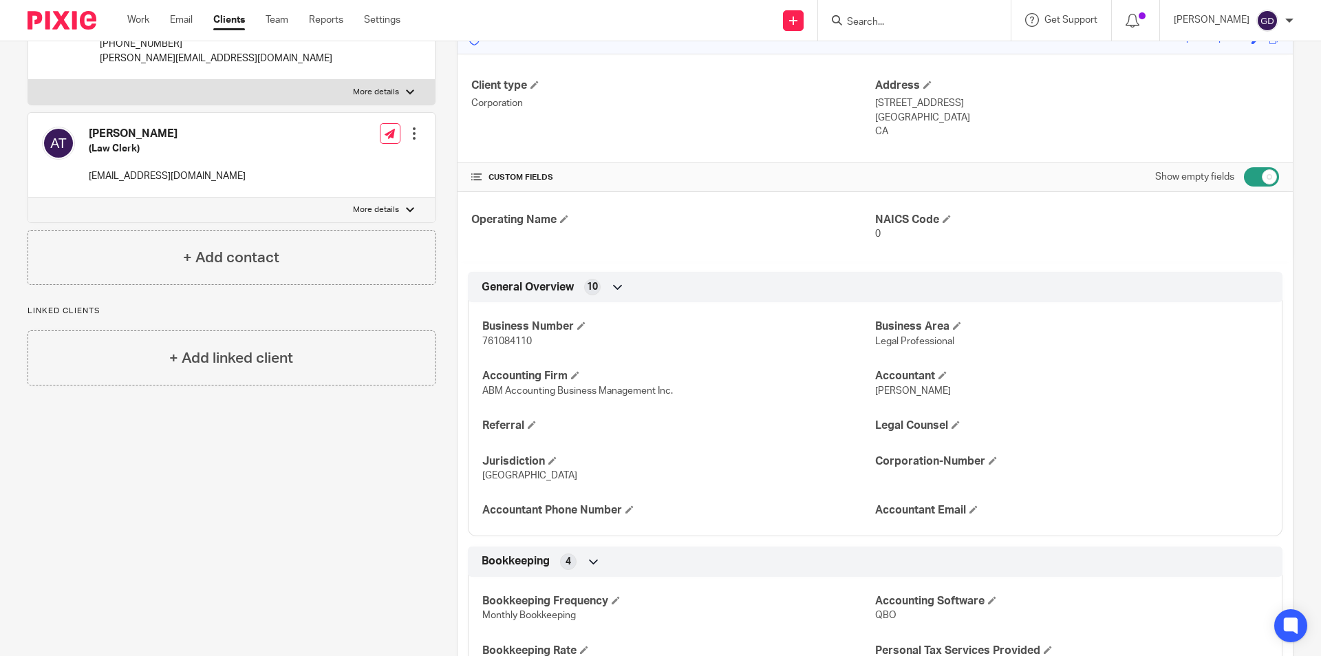
click at [1255, 180] on input "checkbox" at bounding box center [1261, 176] width 35 height 19
checkbox input "false"
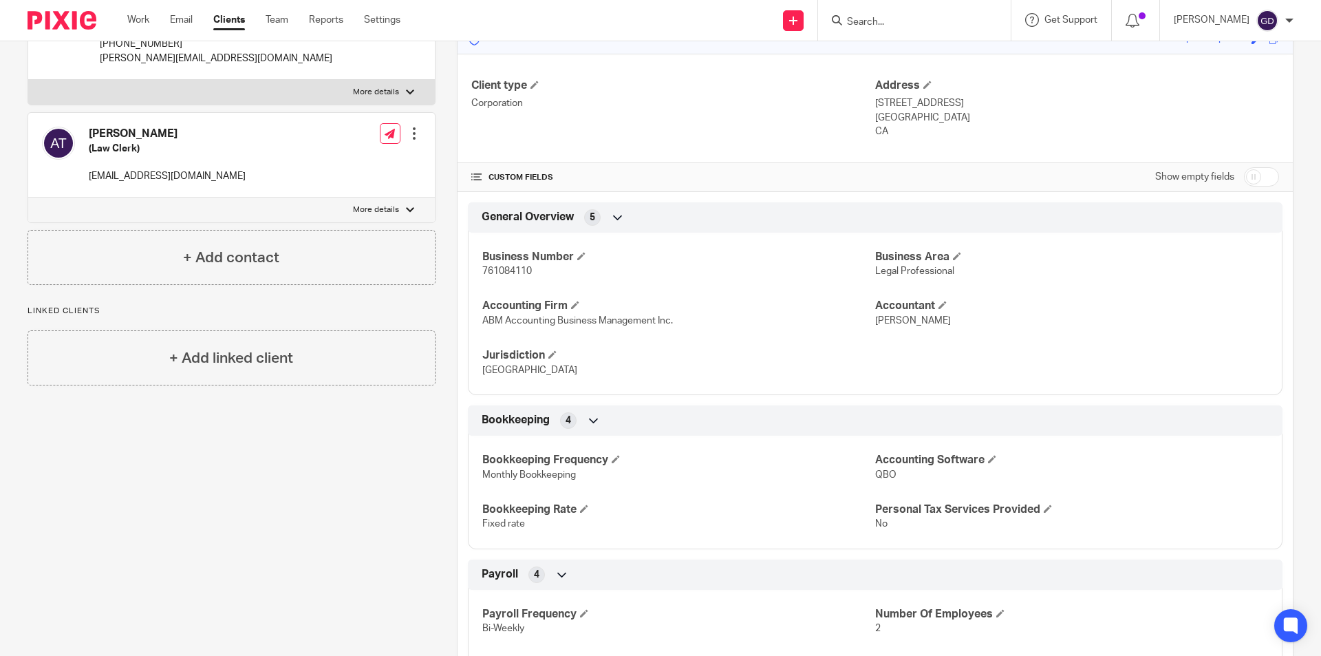
click at [882, 17] on input "Search" at bounding box center [908, 23] width 124 height 12
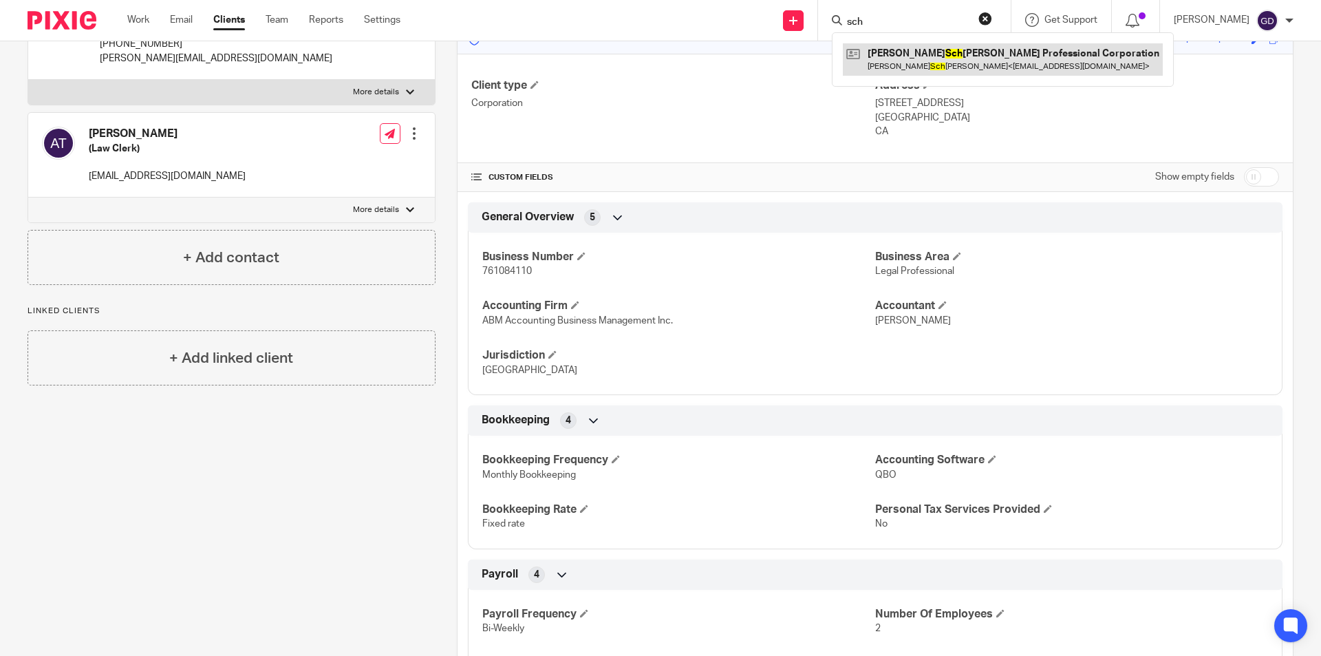
type input "sch"
click at [919, 52] on link at bounding box center [1003, 59] width 320 height 32
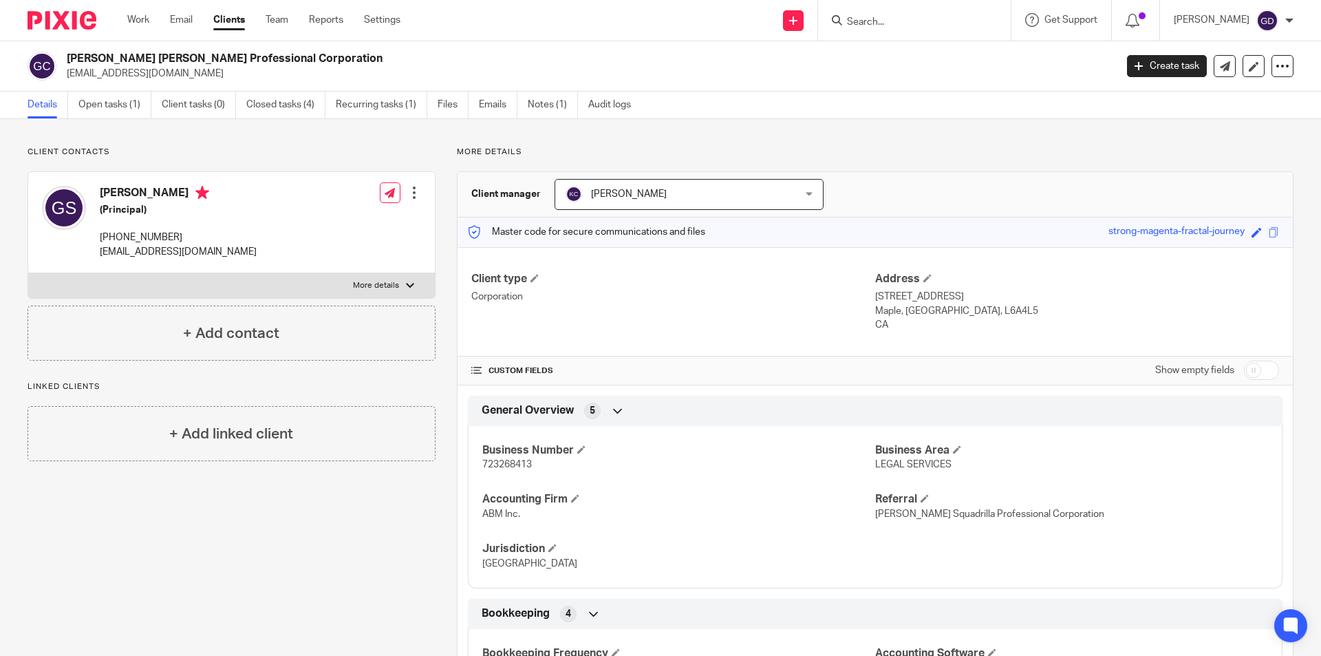
click at [882, 20] on input "Search" at bounding box center [908, 23] width 124 height 12
type input "hti"
click at [902, 51] on link at bounding box center [964, 59] width 243 height 32
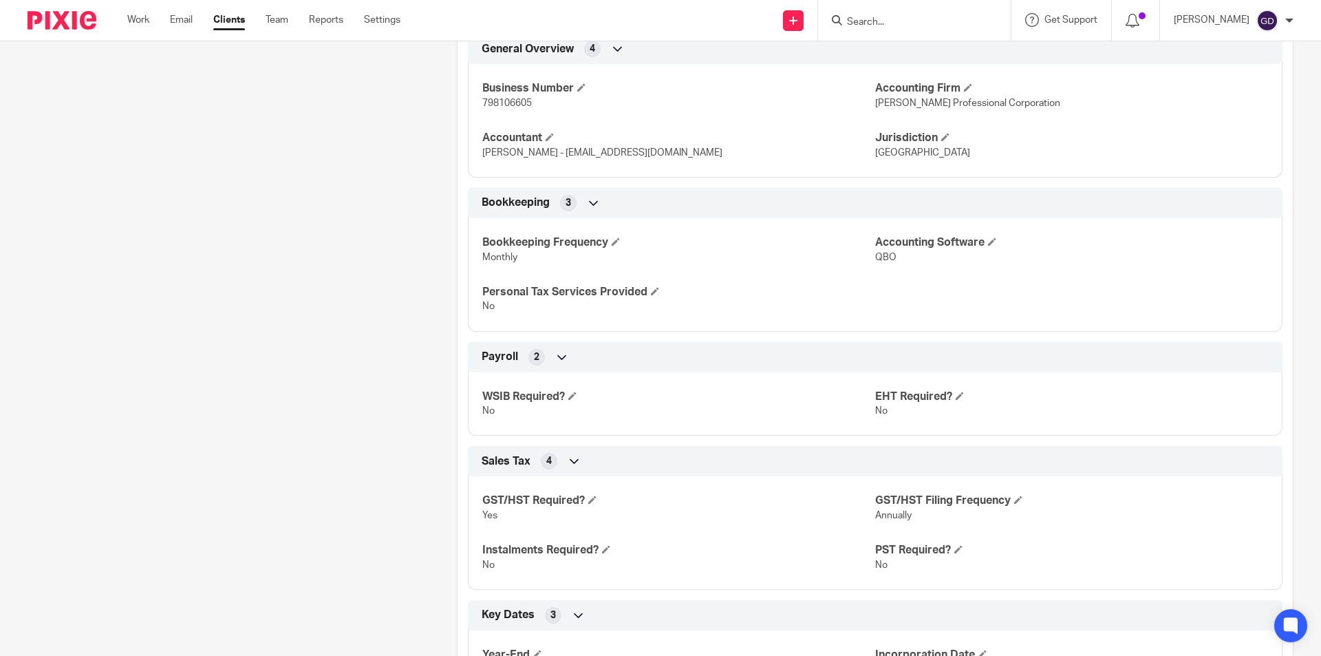
scroll to position [558, 0]
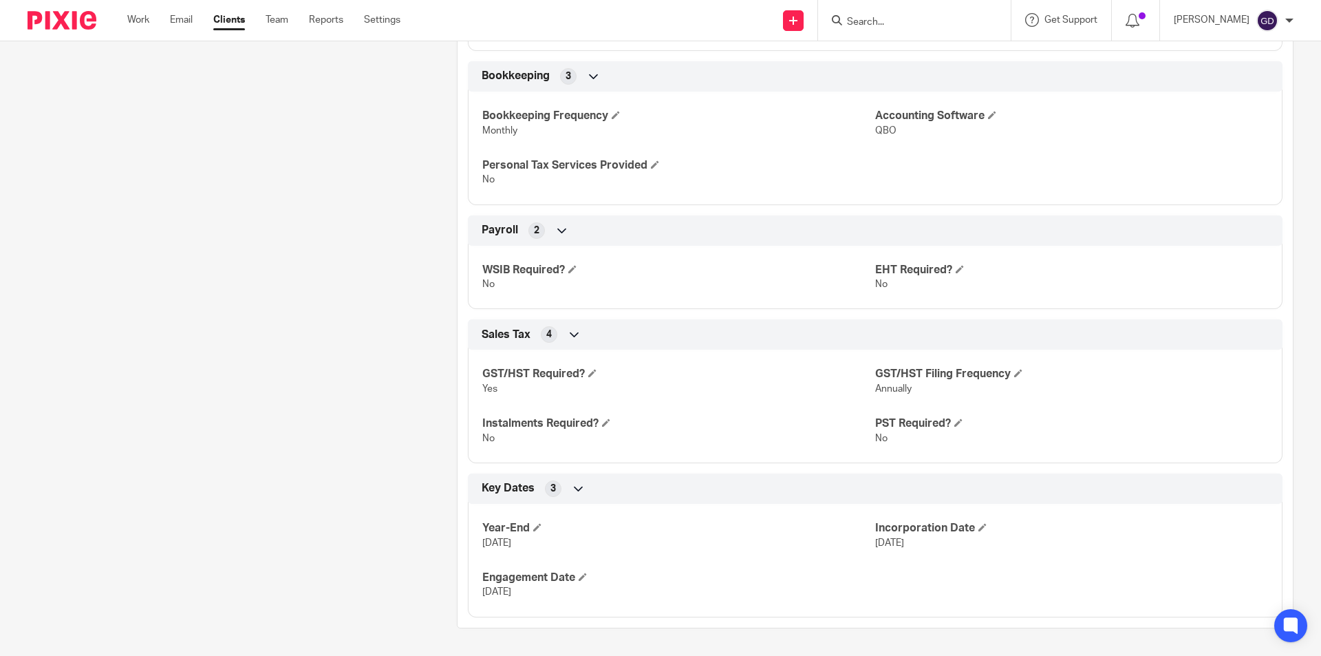
click at [874, 17] on input "Search" at bounding box center [908, 23] width 124 height 12
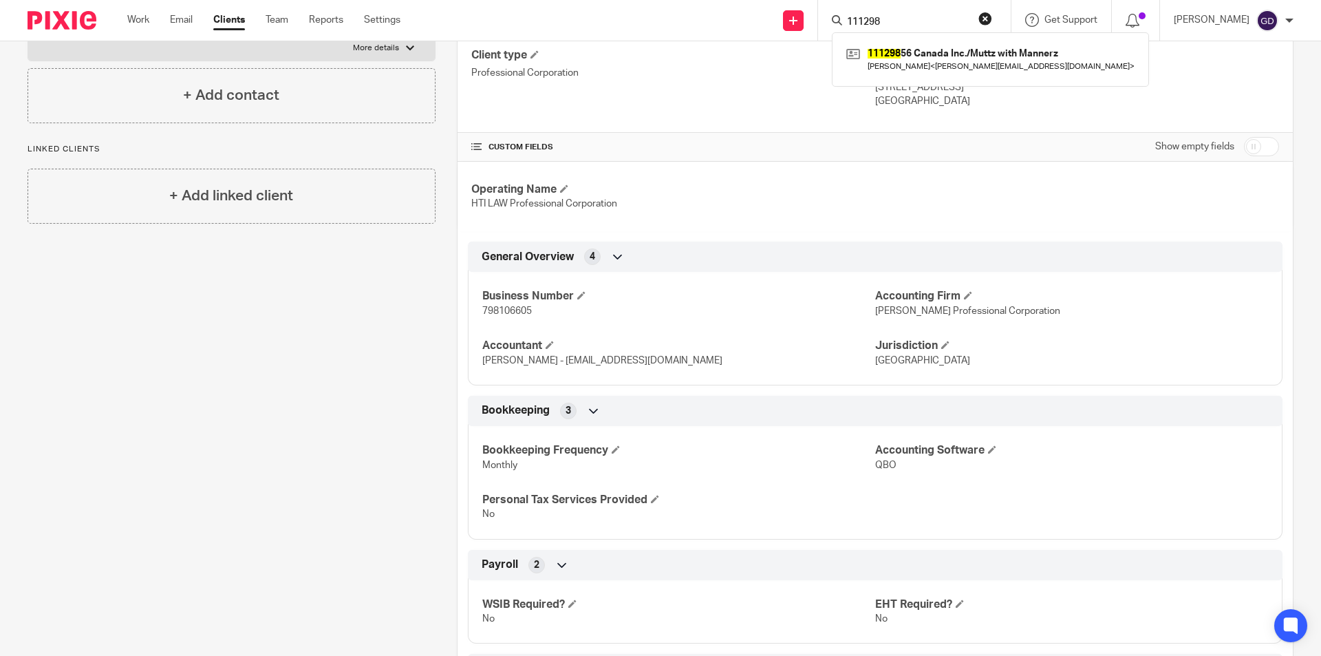
scroll to position [0, 0]
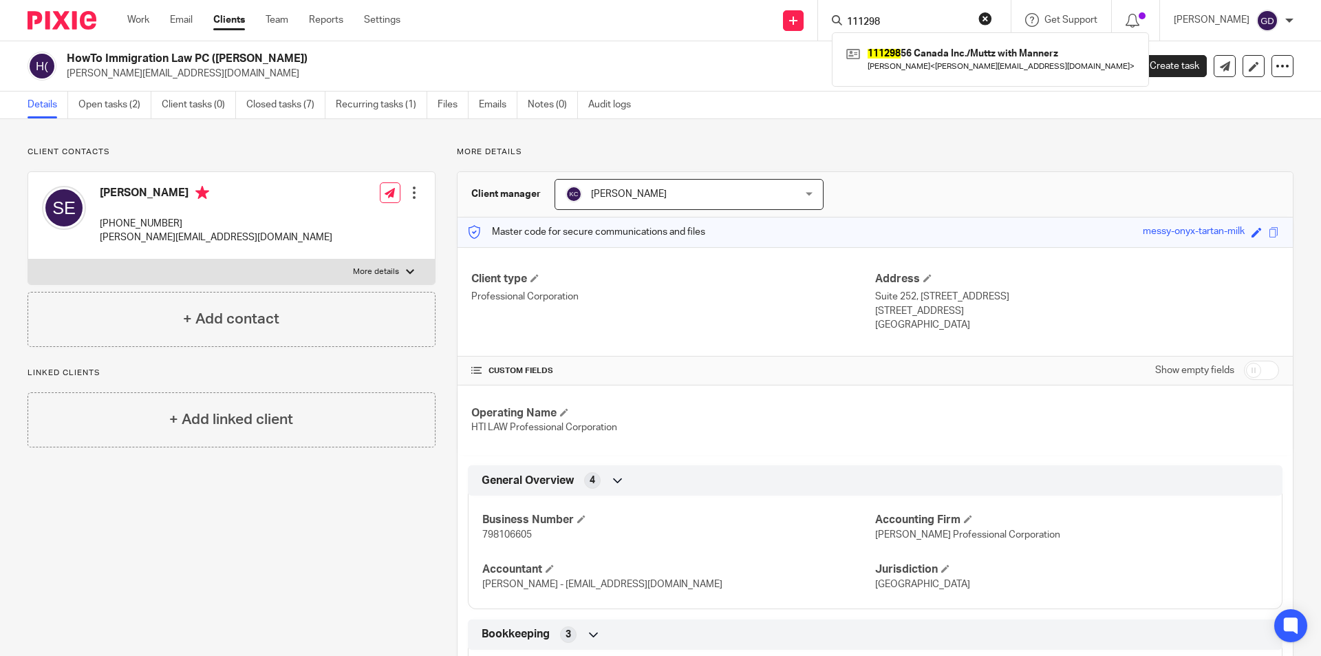
click at [904, 19] on input "111298" at bounding box center [908, 23] width 124 height 12
drag, startPoint x: 904, startPoint y: 19, endPoint x: 857, endPoint y: 17, distance: 47.5
click at [857, 17] on div "111298" at bounding box center [912, 20] width 160 height 17
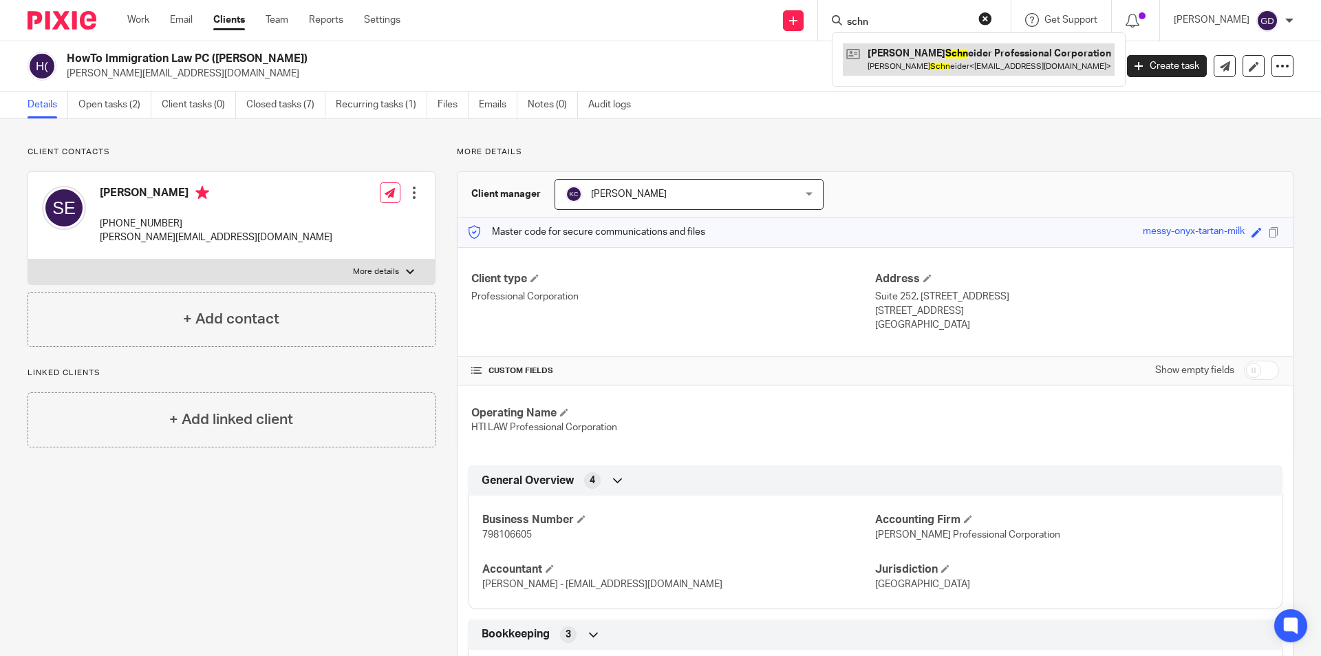
type input "schn"
click at [897, 52] on link at bounding box center [979, 59] width 272 height 32
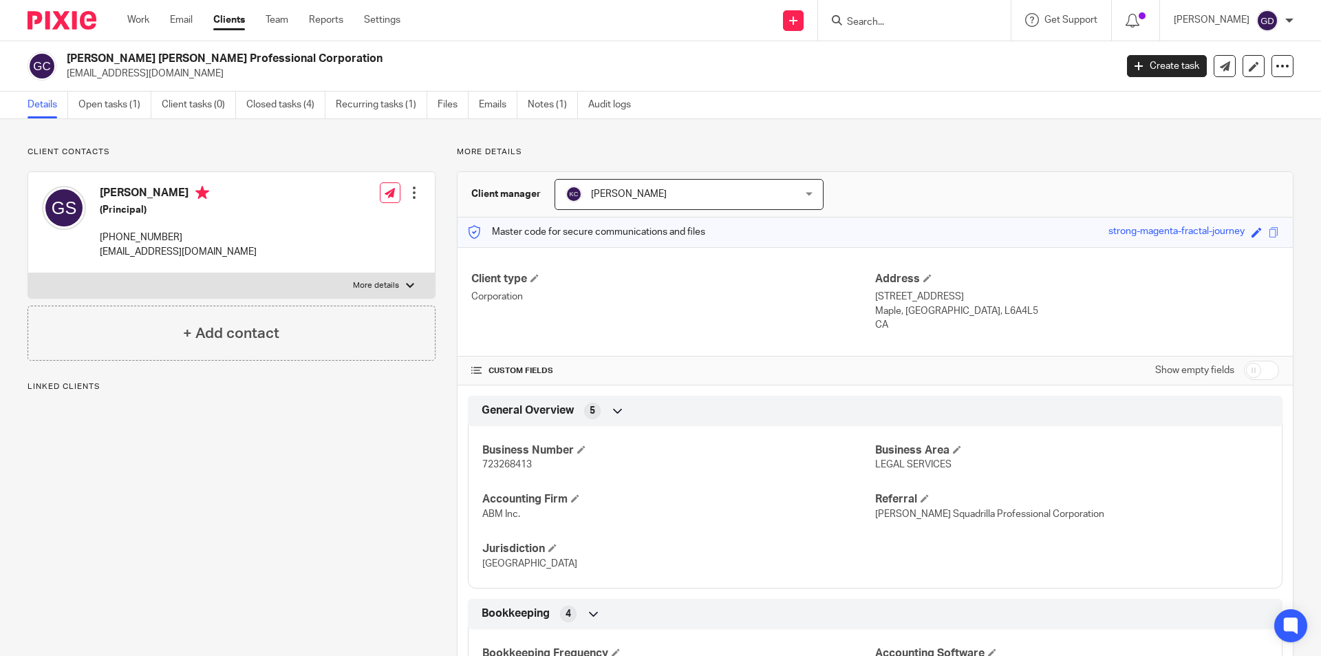
scroll to position [383, 0]
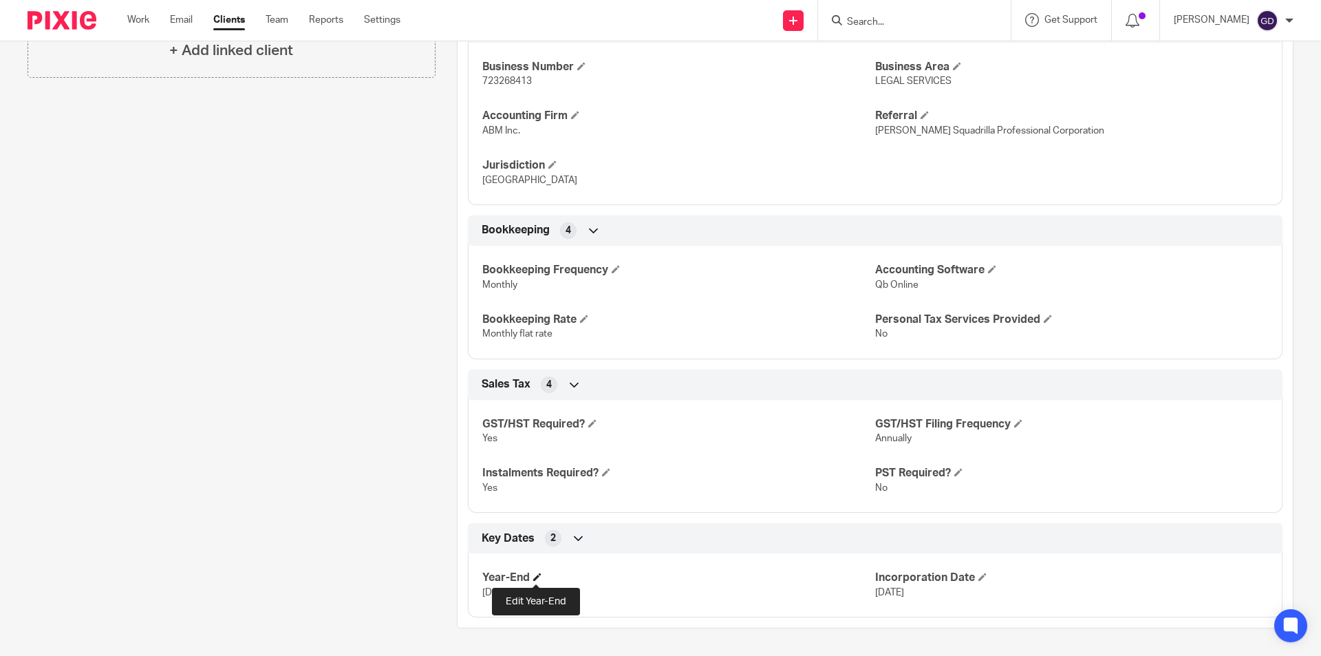
click at [537, 576] on span at bounding box center [537, 577] width 8 height 8
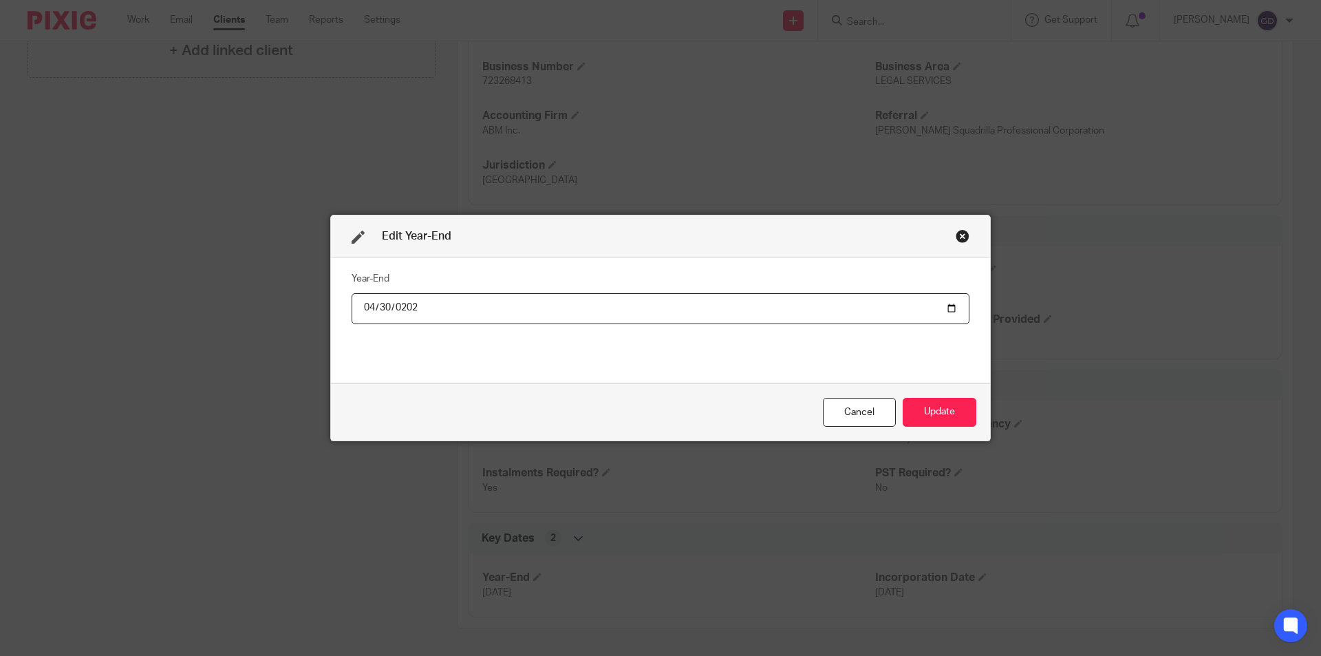
type input "[DATE]"
click at [932, 420] on button "Update" at bounding box center [940, 413] width 74 height 30
